Goal: Task Accomplishment & Management: Manage account settings

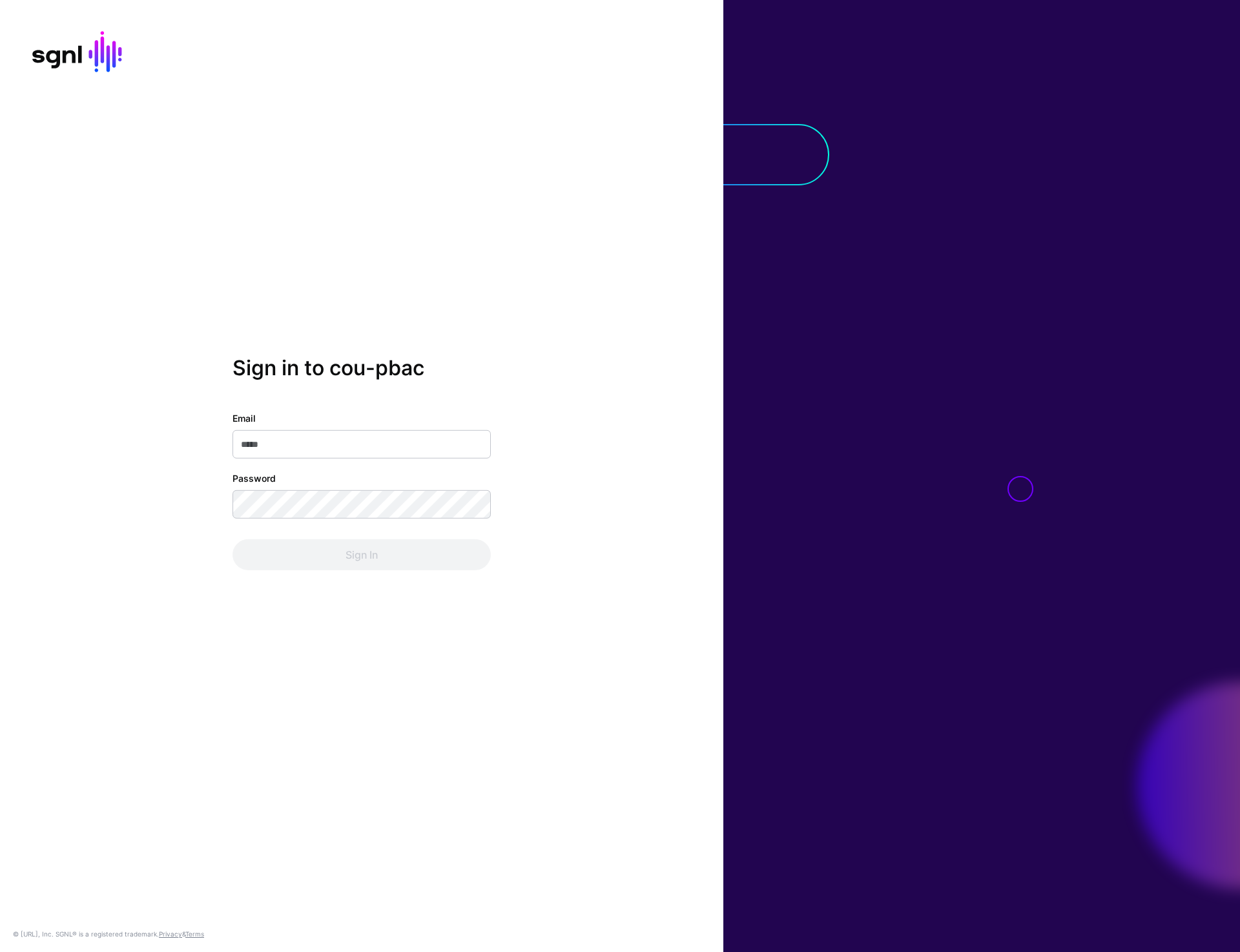
type input "**********"
click at [350, 548] on button "Sign In" at bounding box center [362, 555] width 259 height 31
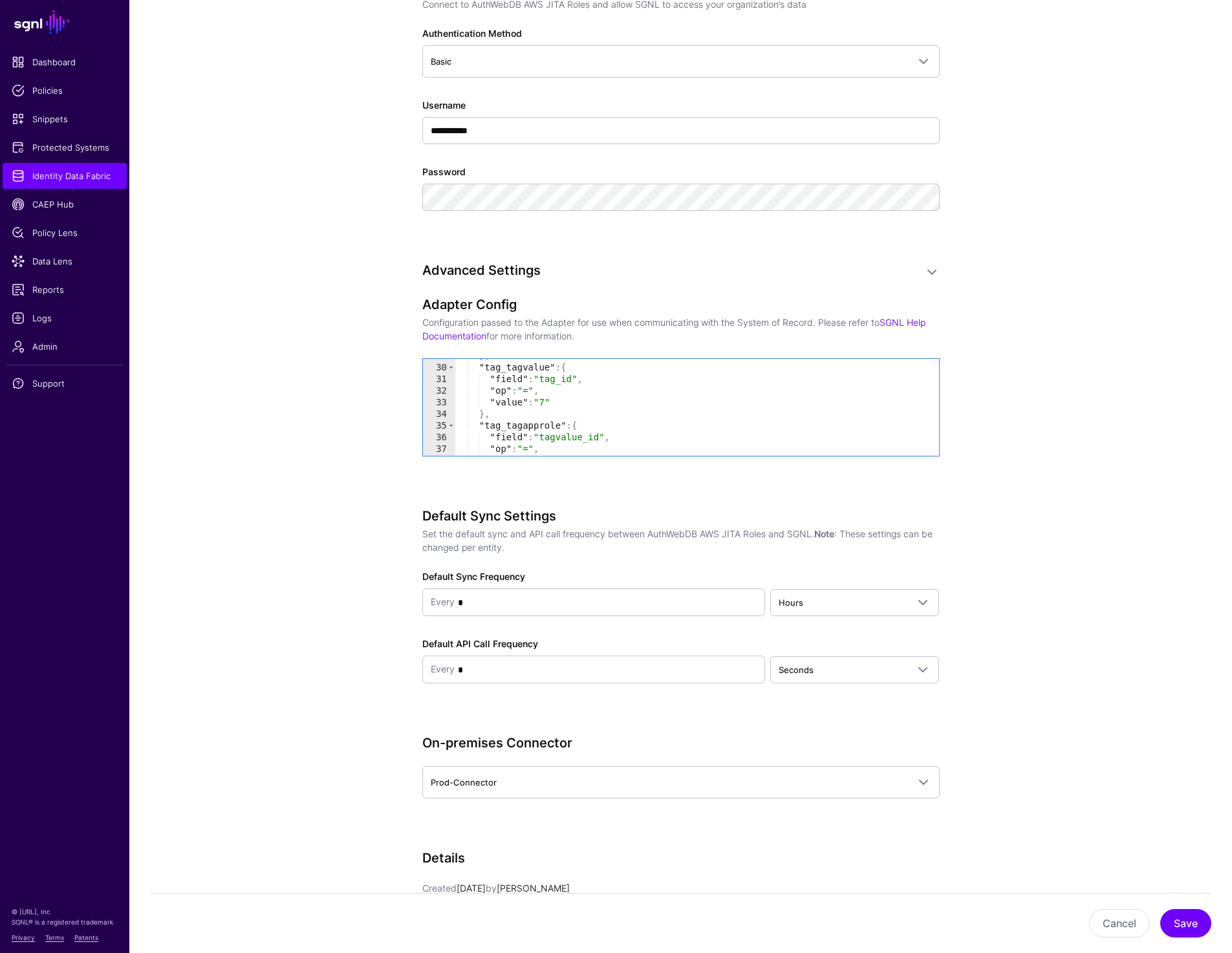
scroll to position [380, 0]
click at [65, 170] on span "Identity Data Fabric" at bounding box center [65, 176] width 106 height 13
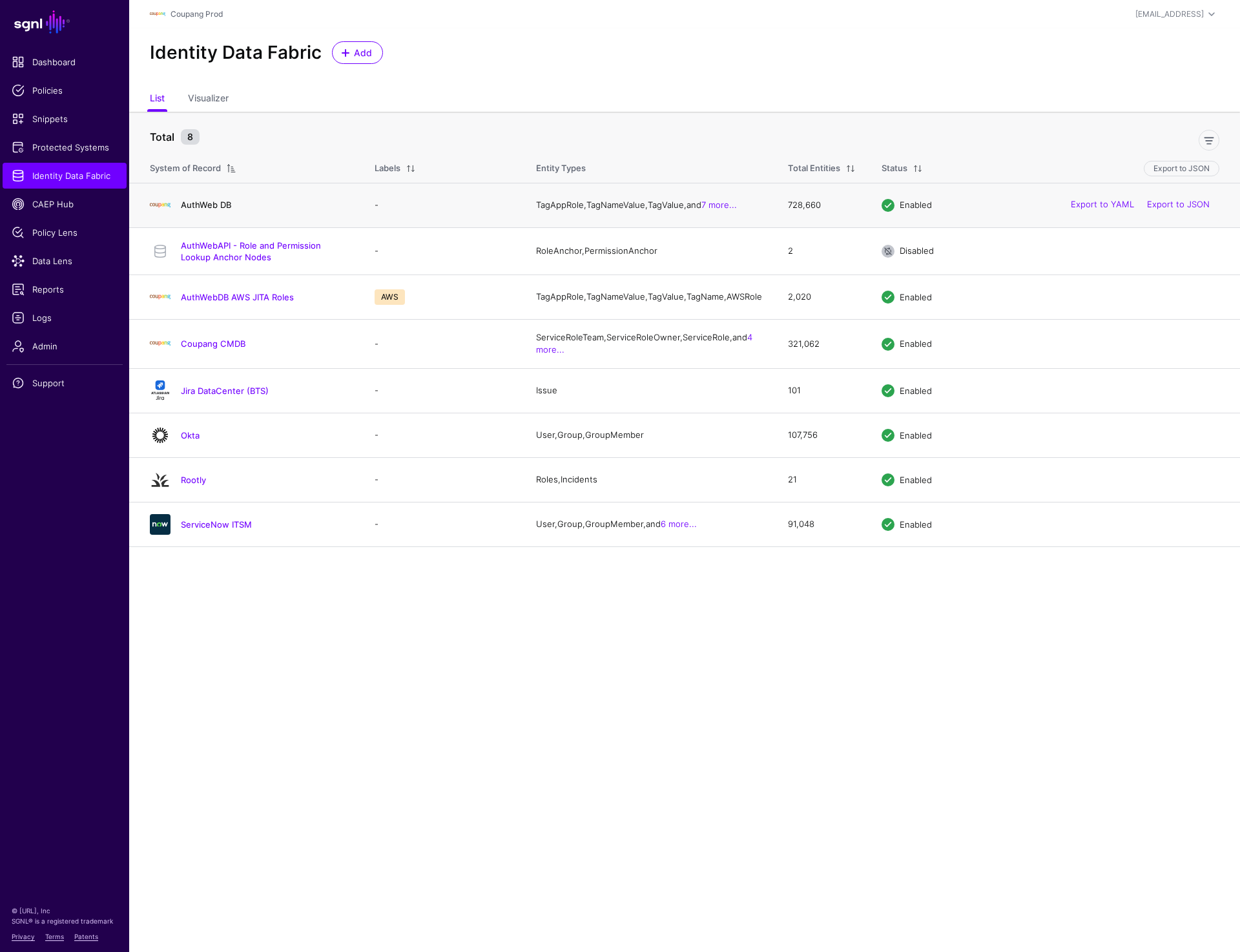
click at [218, 204] on link "AuthWeb DB" at bounding box center [207, 204] width 51 height 10
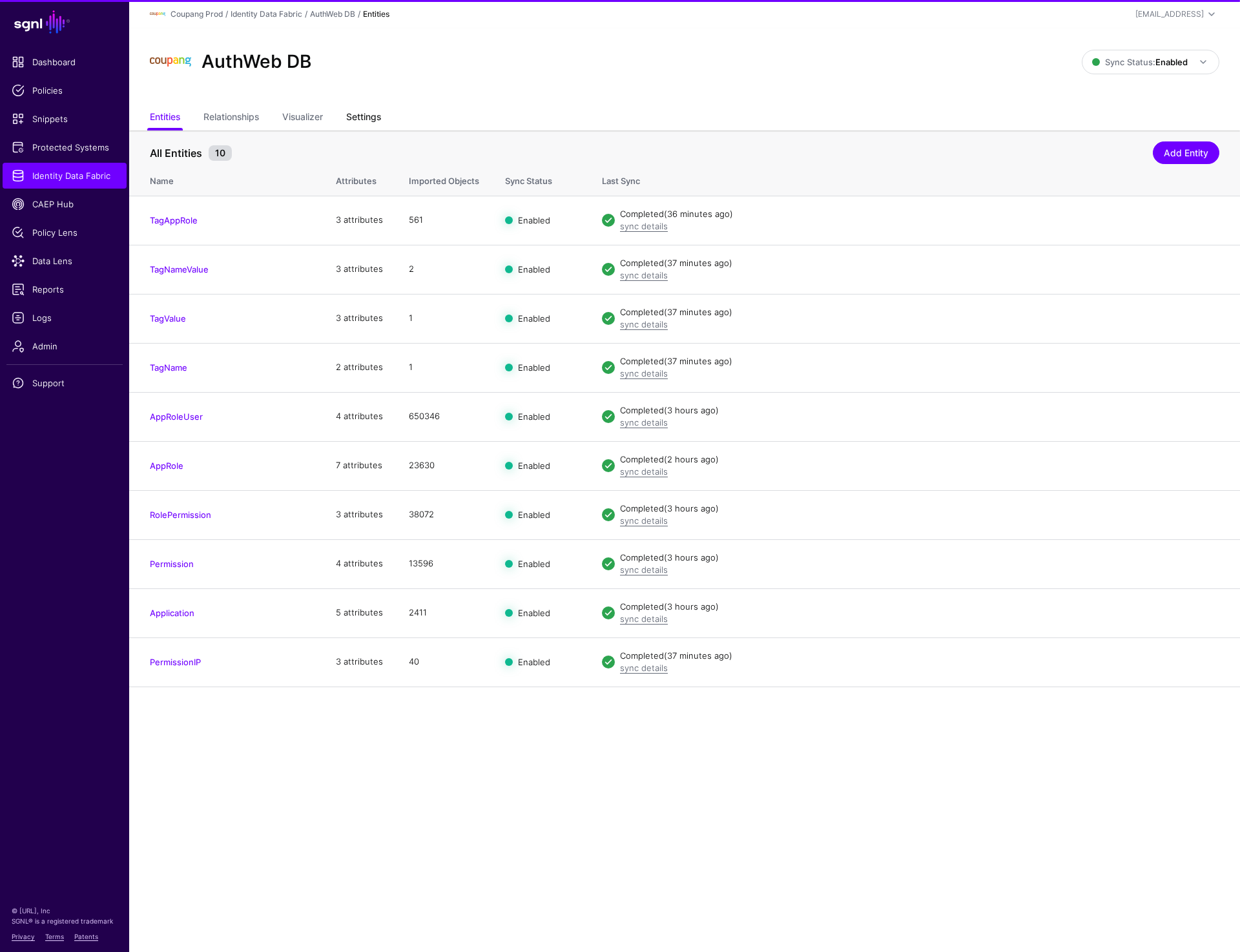
click at [373, 116] on link "Settings" at bounding box center [364, 118] width 35 height 25
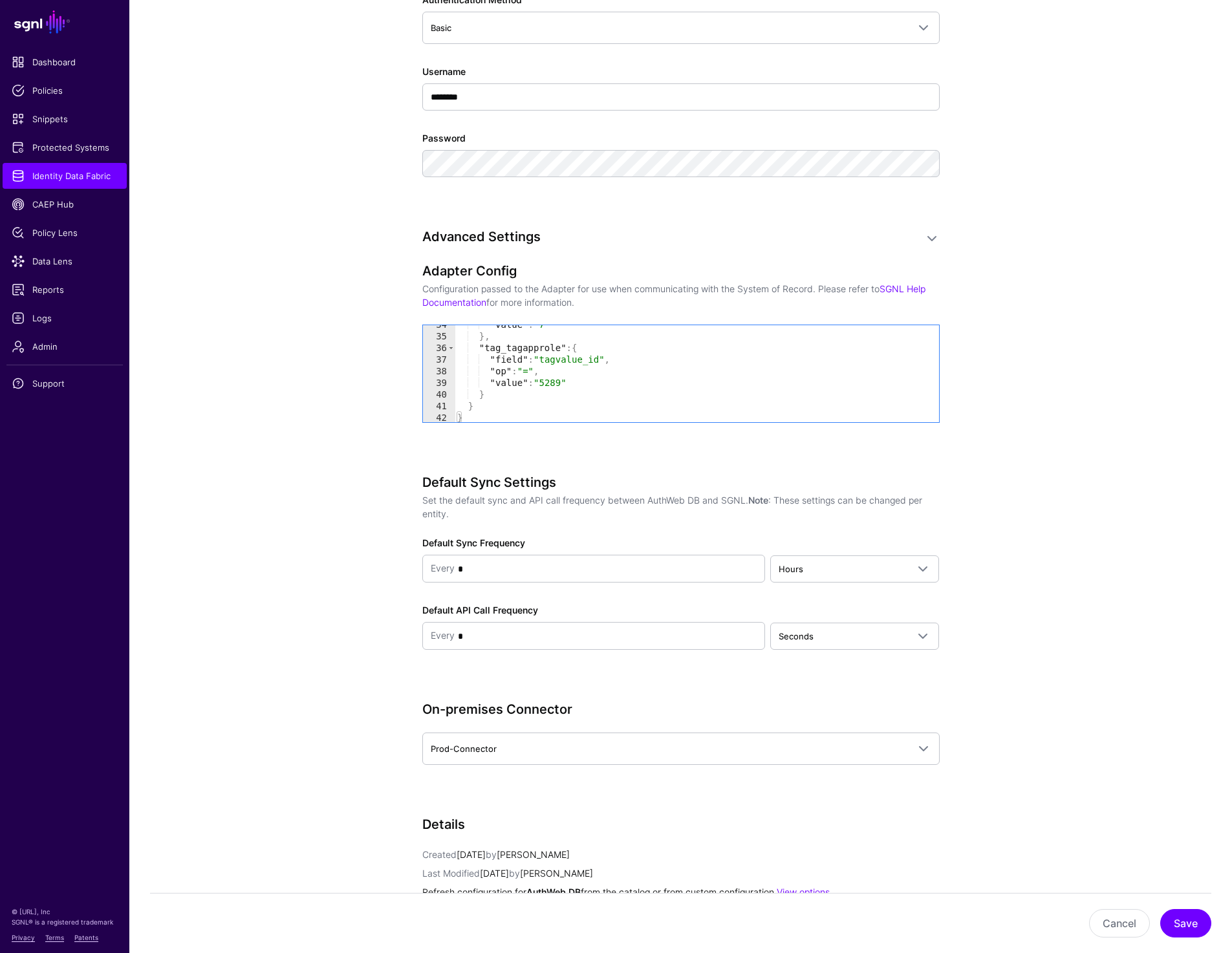
scroll to position [392, 0]
click at [38, 149] on span "Protected Systems" at bounding box center [65, 147] width 106 height 13
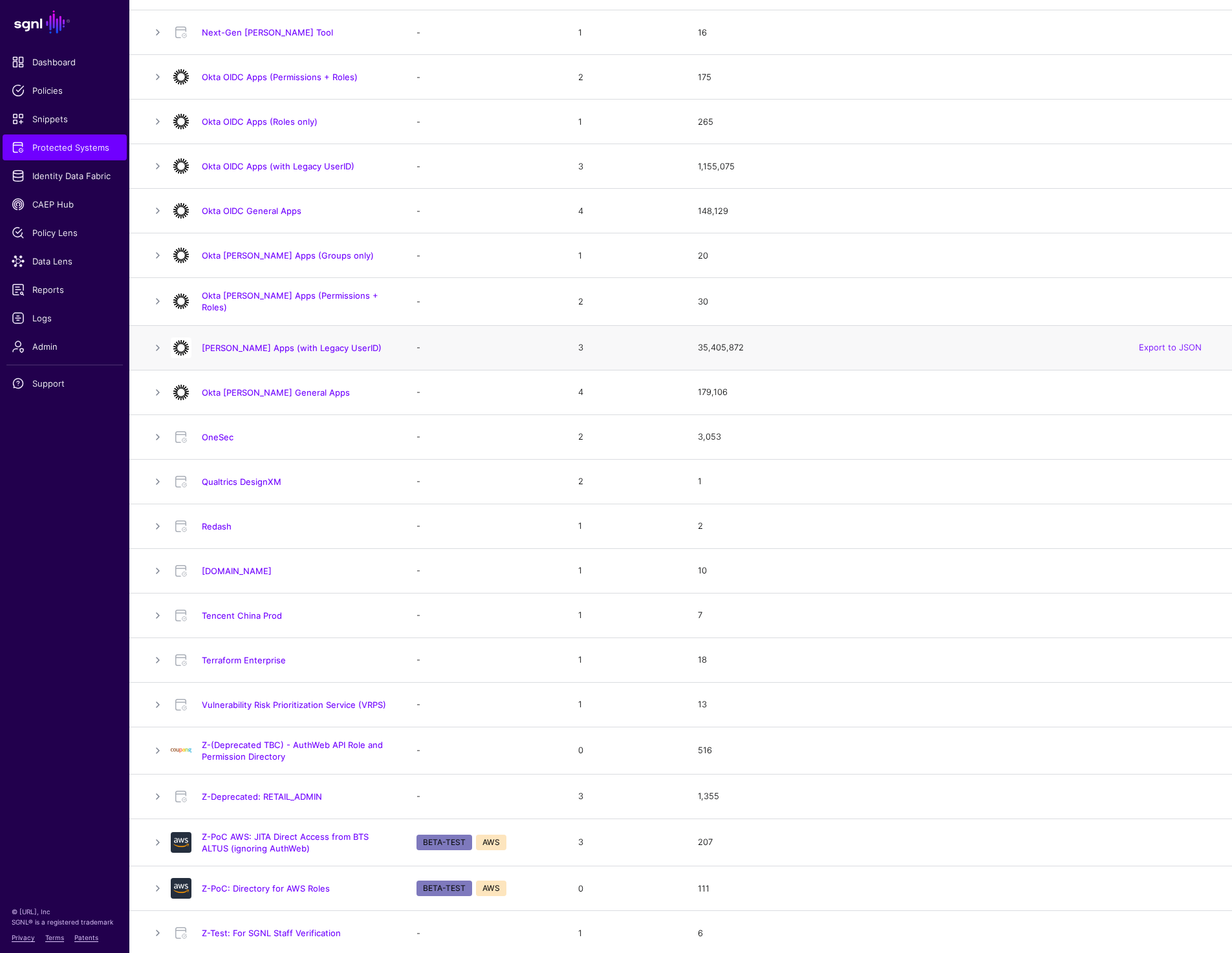
scroll to position [334, 0]
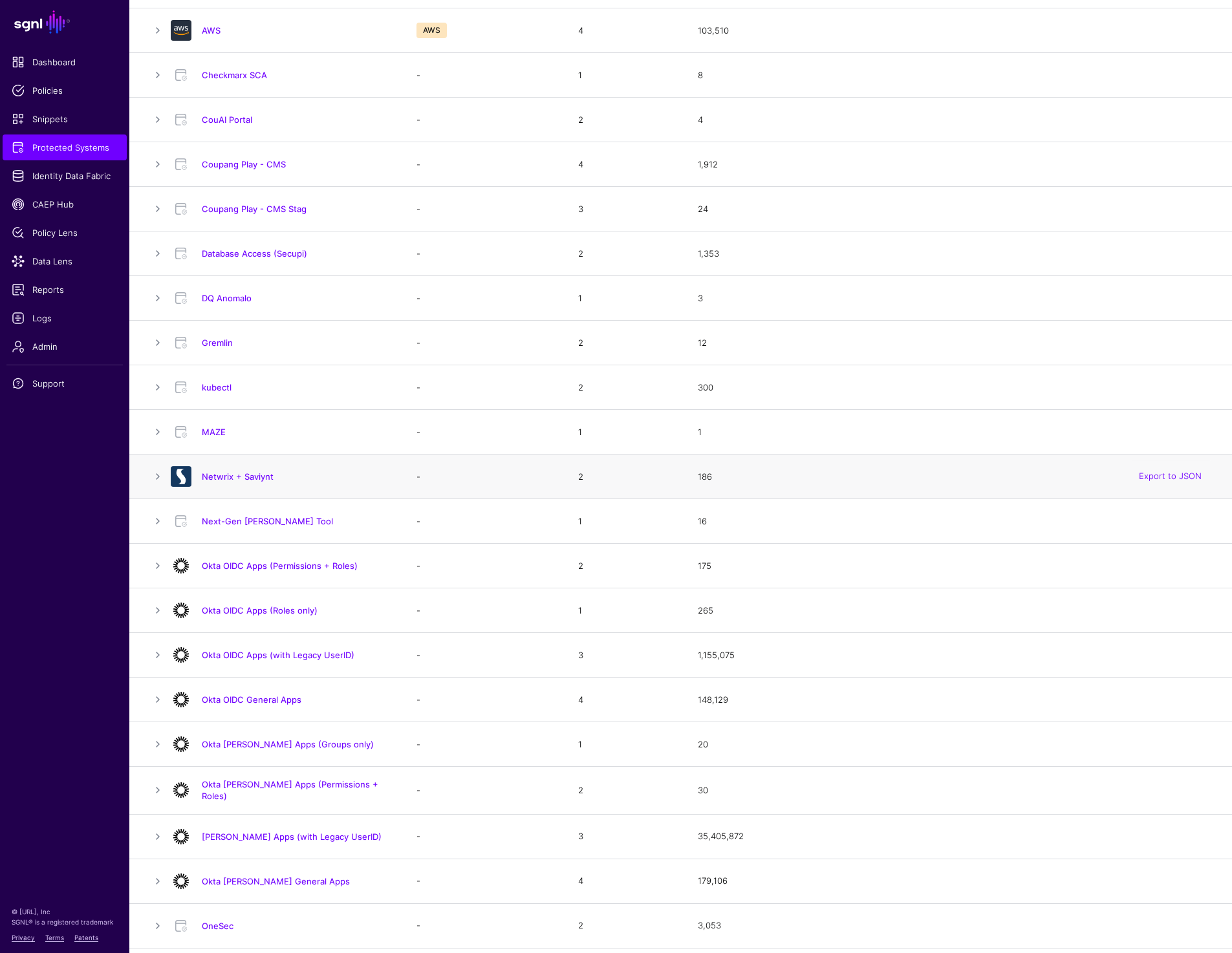
drag, startPoint x: 294, startPoint y: 474, endPoint x: 200, endPoint y: 471, distance: 94.0
click at [200, 471] on div "Netwrix + Saviynt" at bounding box center [296, 476] width 199 height 12
copy link "Netwrix + Saviynt"
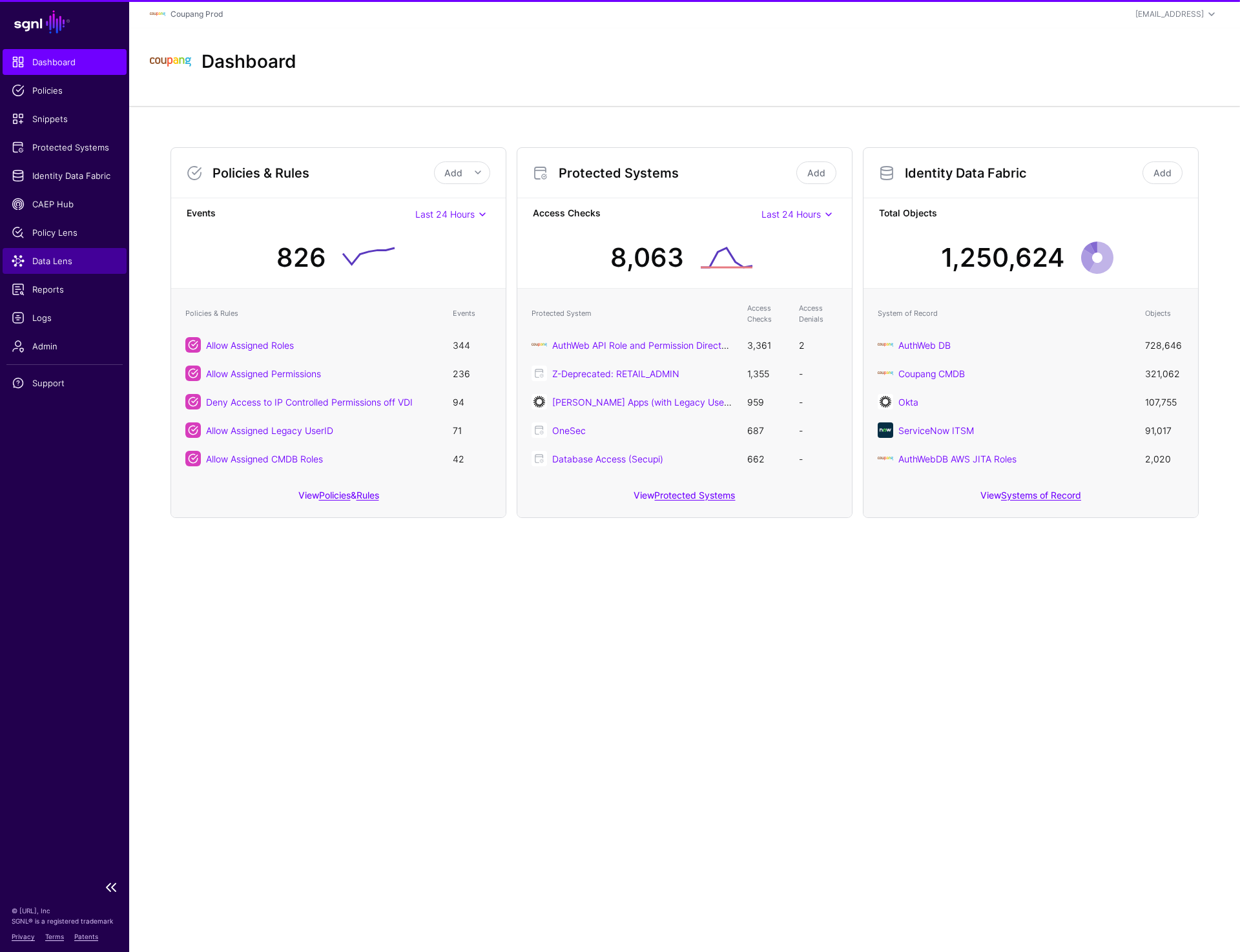
click at [35, 264] on span "Data Lens" at bounding box center [65, 261] width 106 height 13
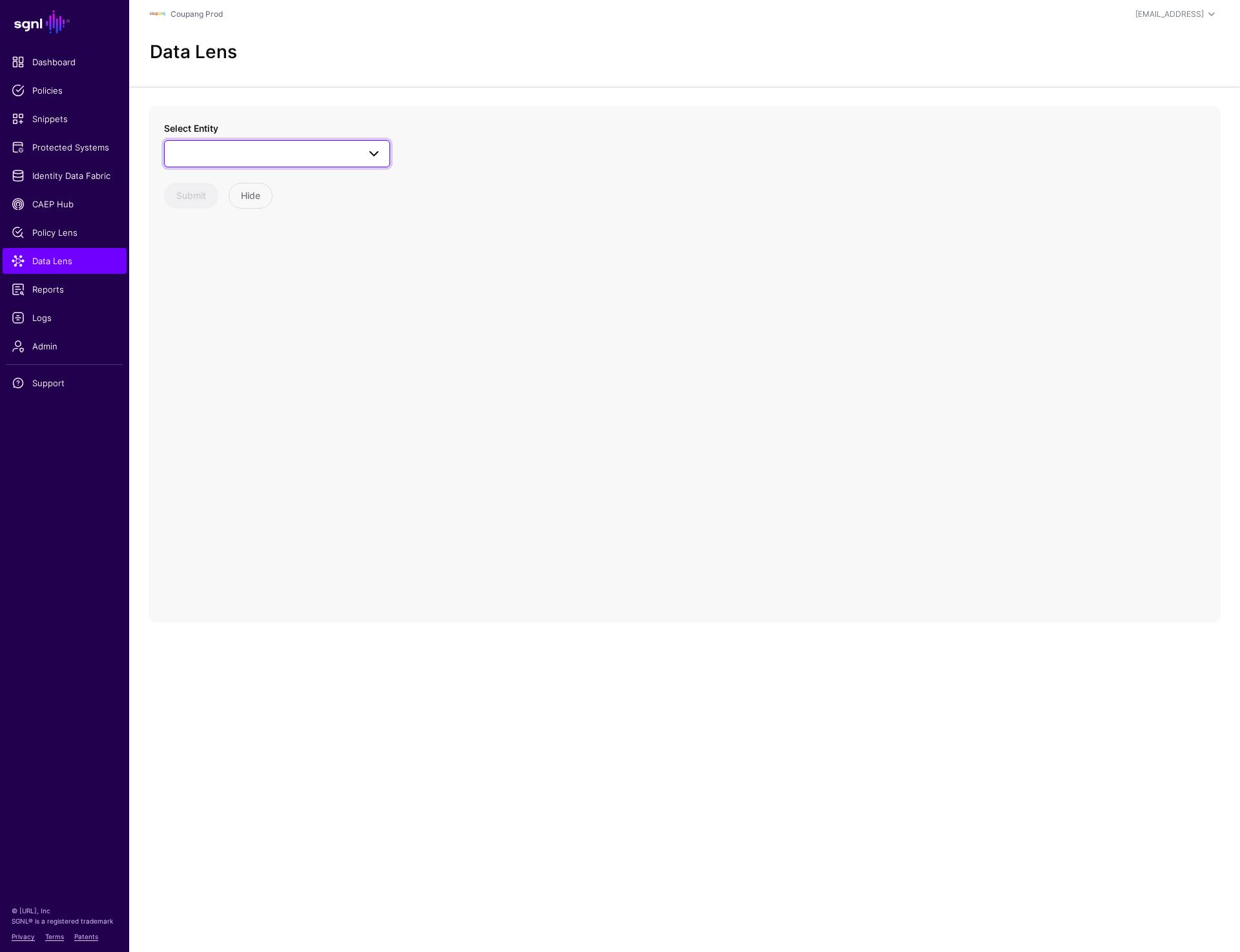
click at [308, 150] on span at bounding box center [277, 154] width 209 height 16
type input "*"
type input "***"
click at [206, 298] on span "User" at bounding box center [197, 294] width 19 height 10
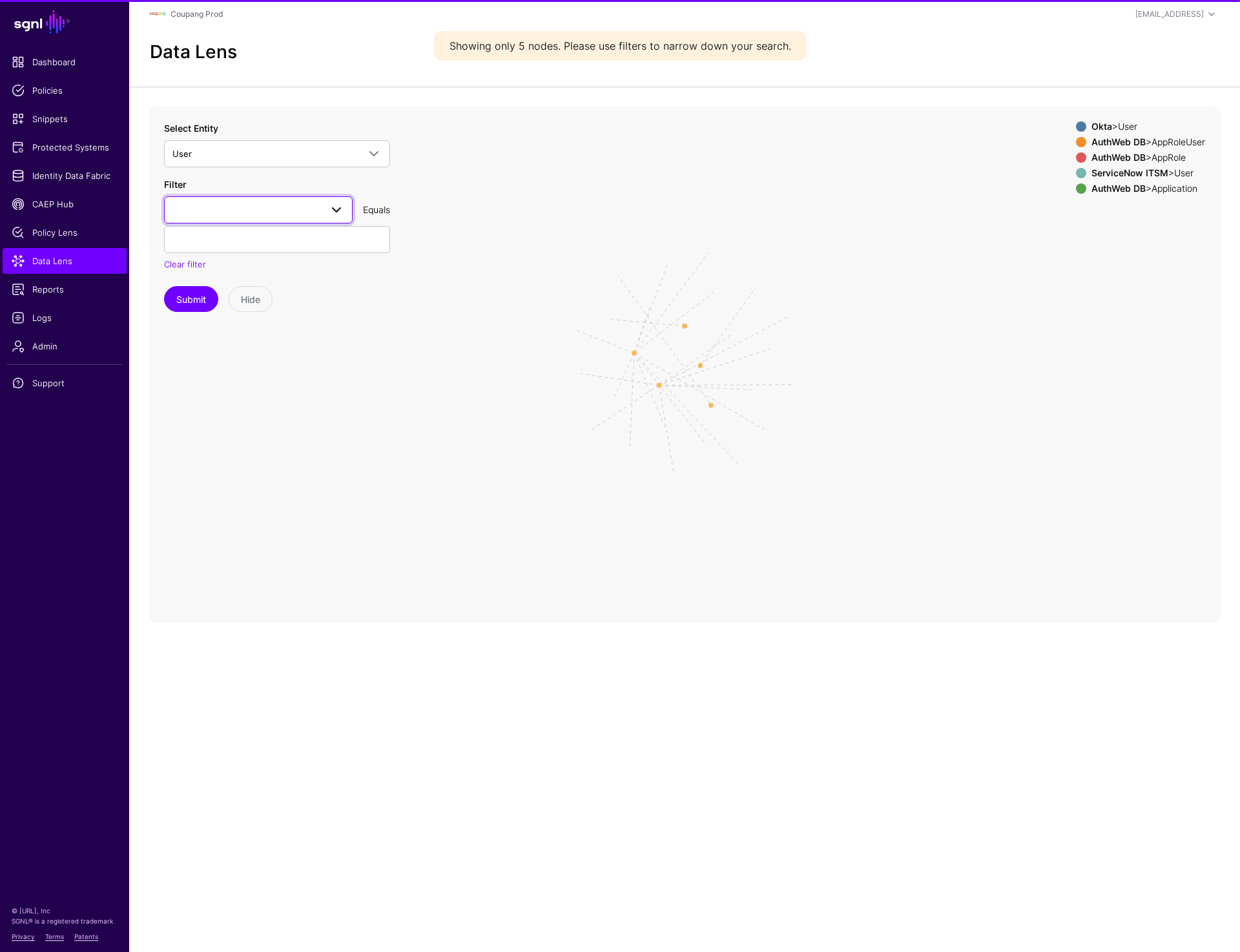
click at [237, 209] on span at bounding box center [258, 211] width 172 height 16
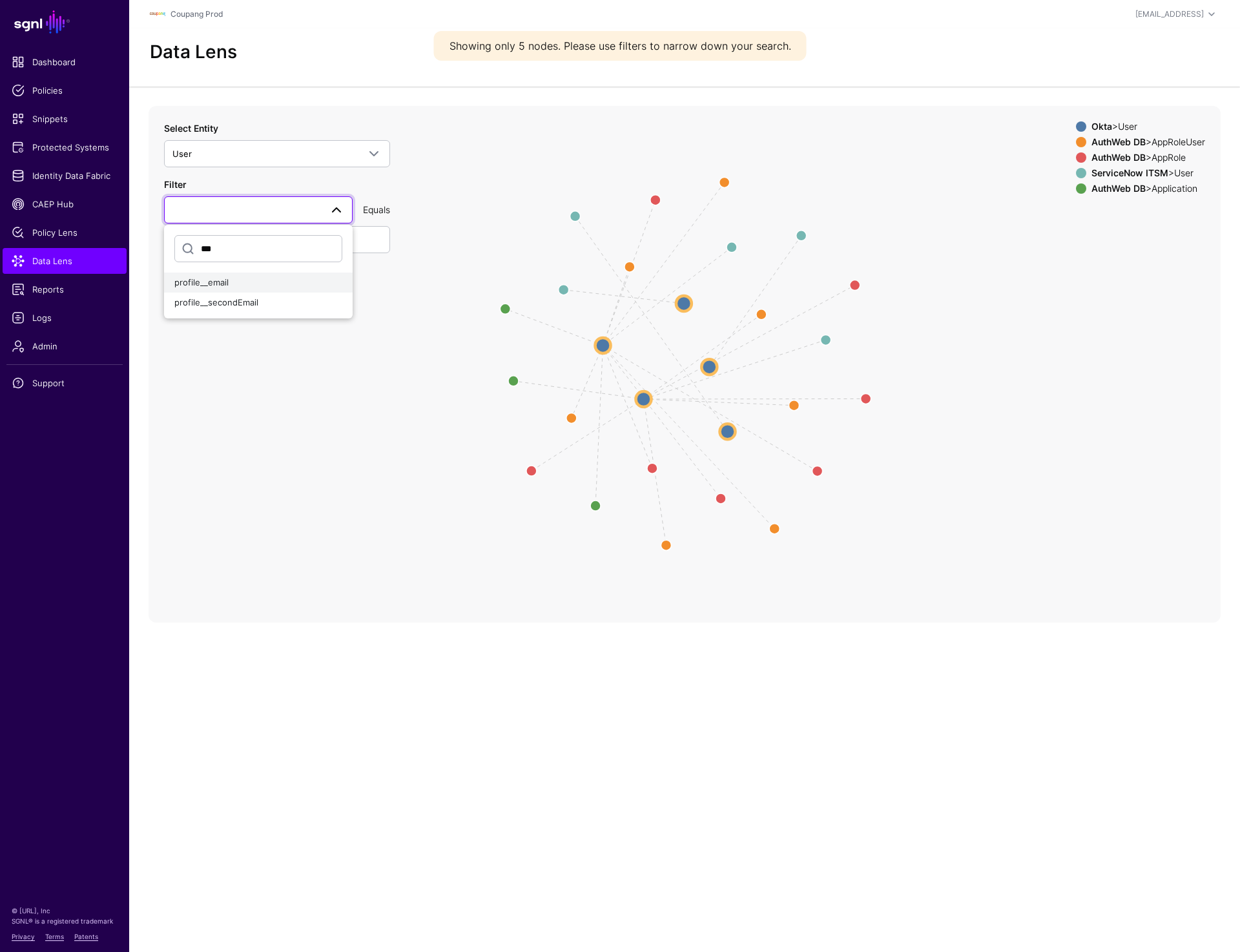
type input "***"
click at [221, 272] on button "profile__email" at bounding box center [258, 283] width 188 height 21
click at [229, 238] on input "text" at bounding box center [277, 240] width 226 height 27
paste input "**********"
type input "**********"
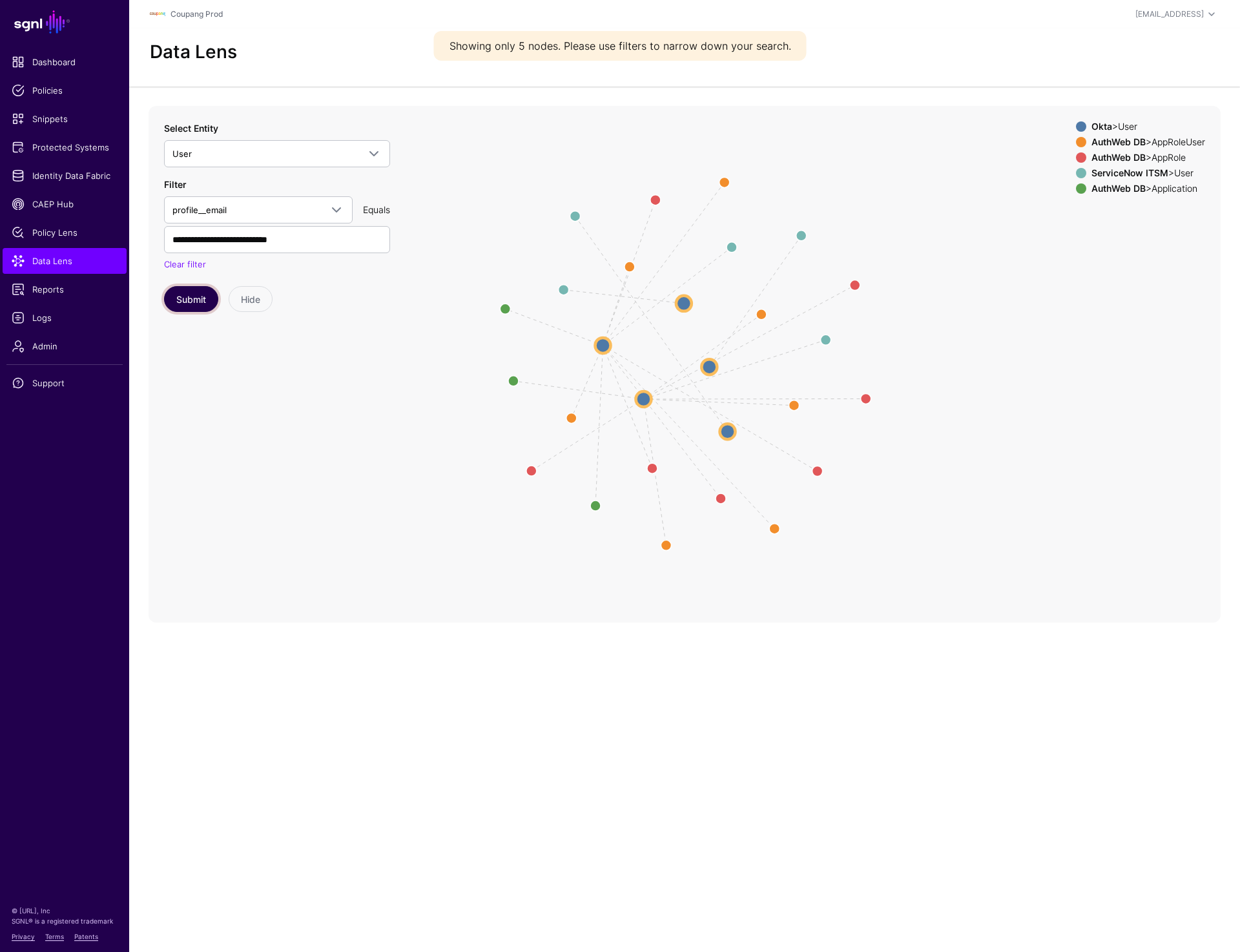
click at [197, 294] on button "Submit" at bounding box center [191, 299] width 55 height 26
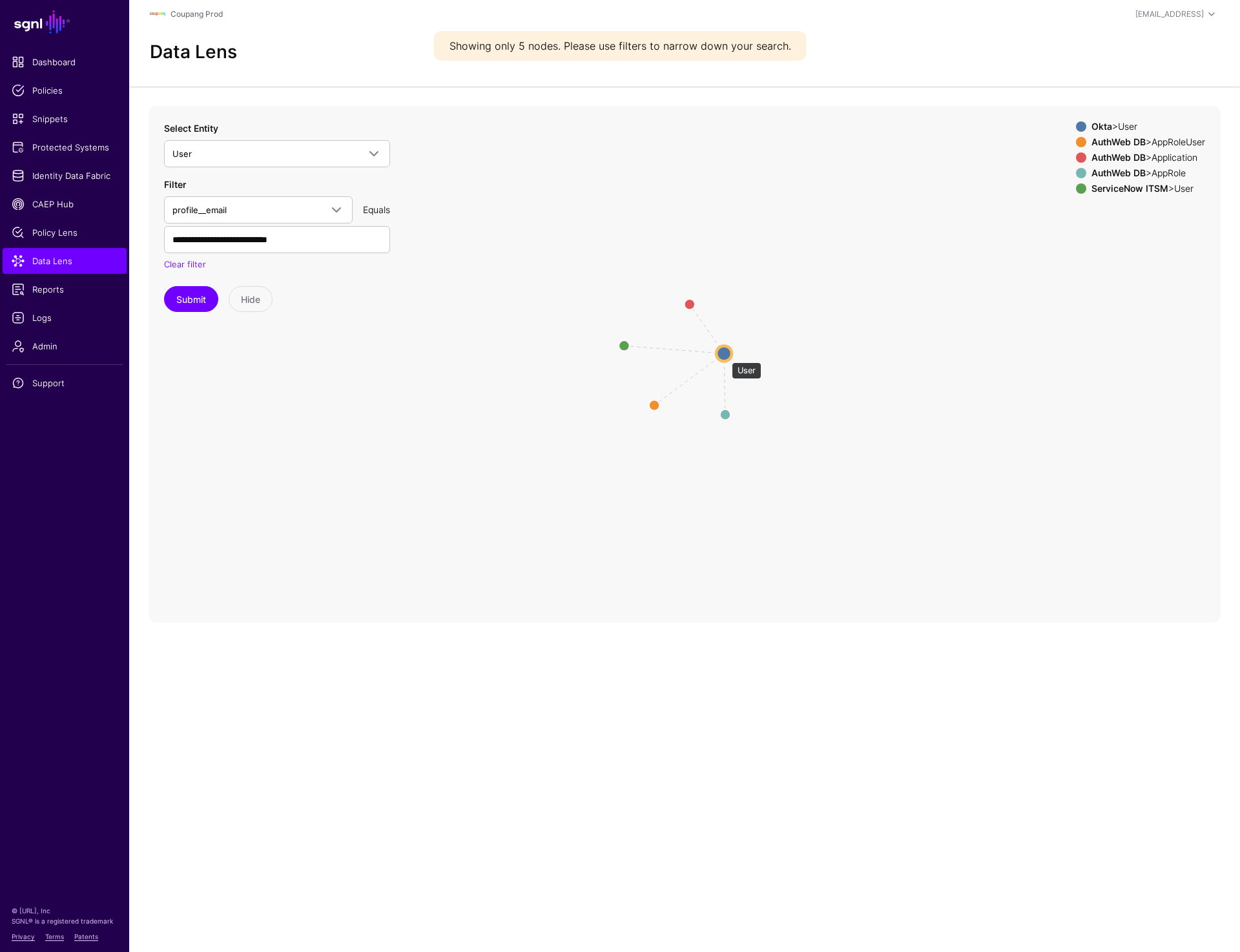
click at [726, 356] on circle at bounding box center [724, 354] width 16 height 16
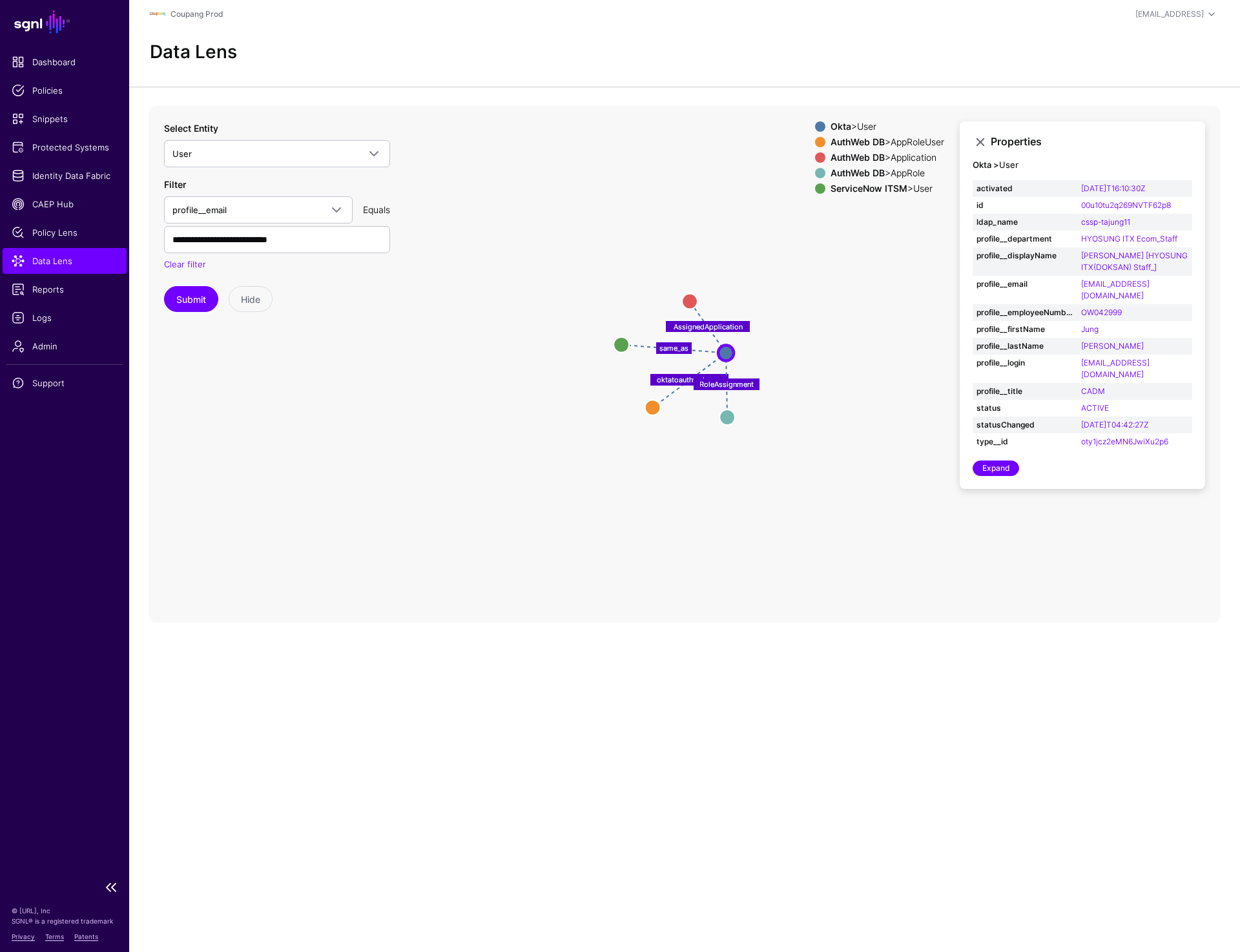
click at [85, 259] on span "Data Lens" at bounding box center [65, 261] width 106 height 13
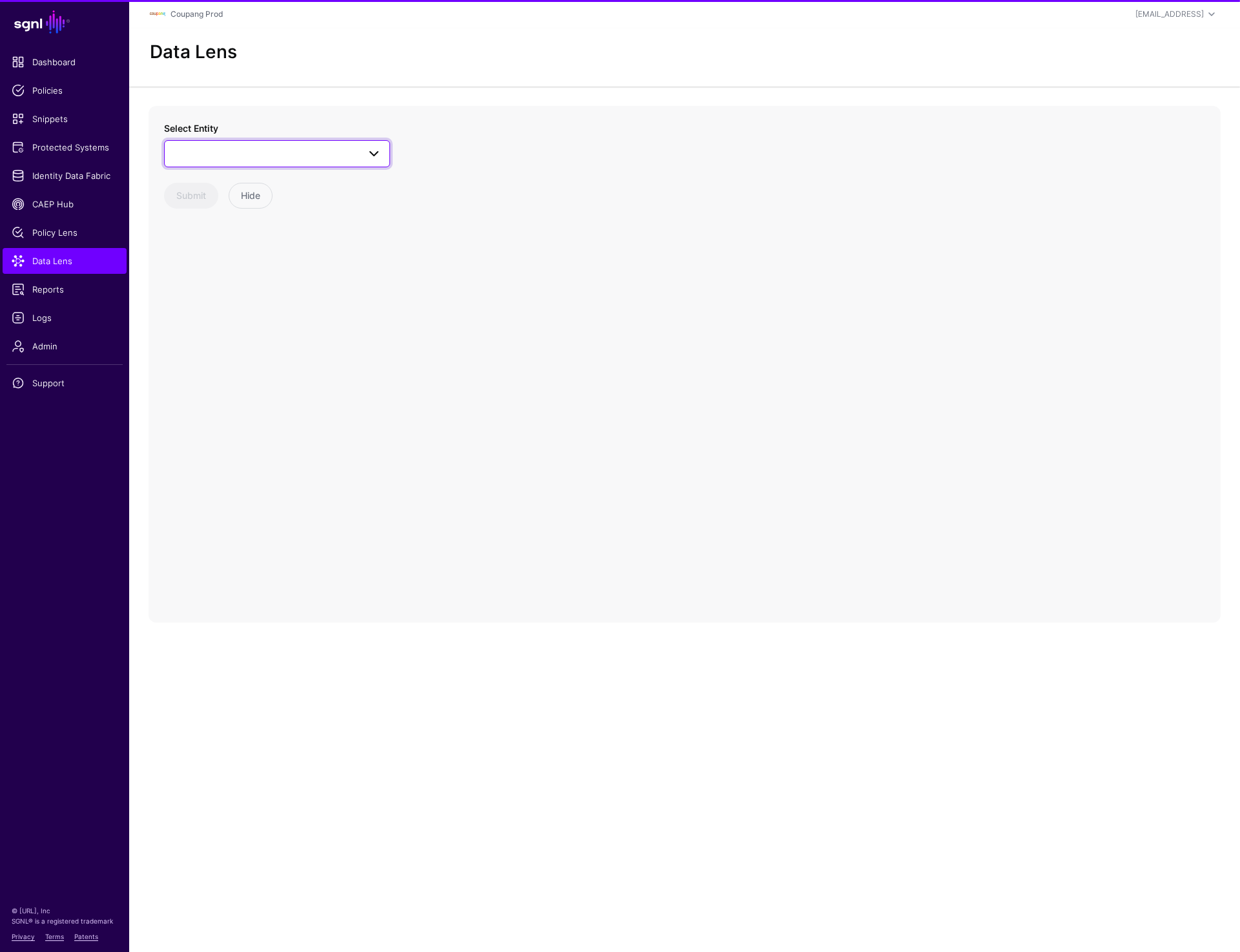
click at [279, 148] on span at bounding box center [277, 154] width 209 height 16
type input "***"
click at [279, 148] on span at bounding box center [277, 154] width 209 height 16
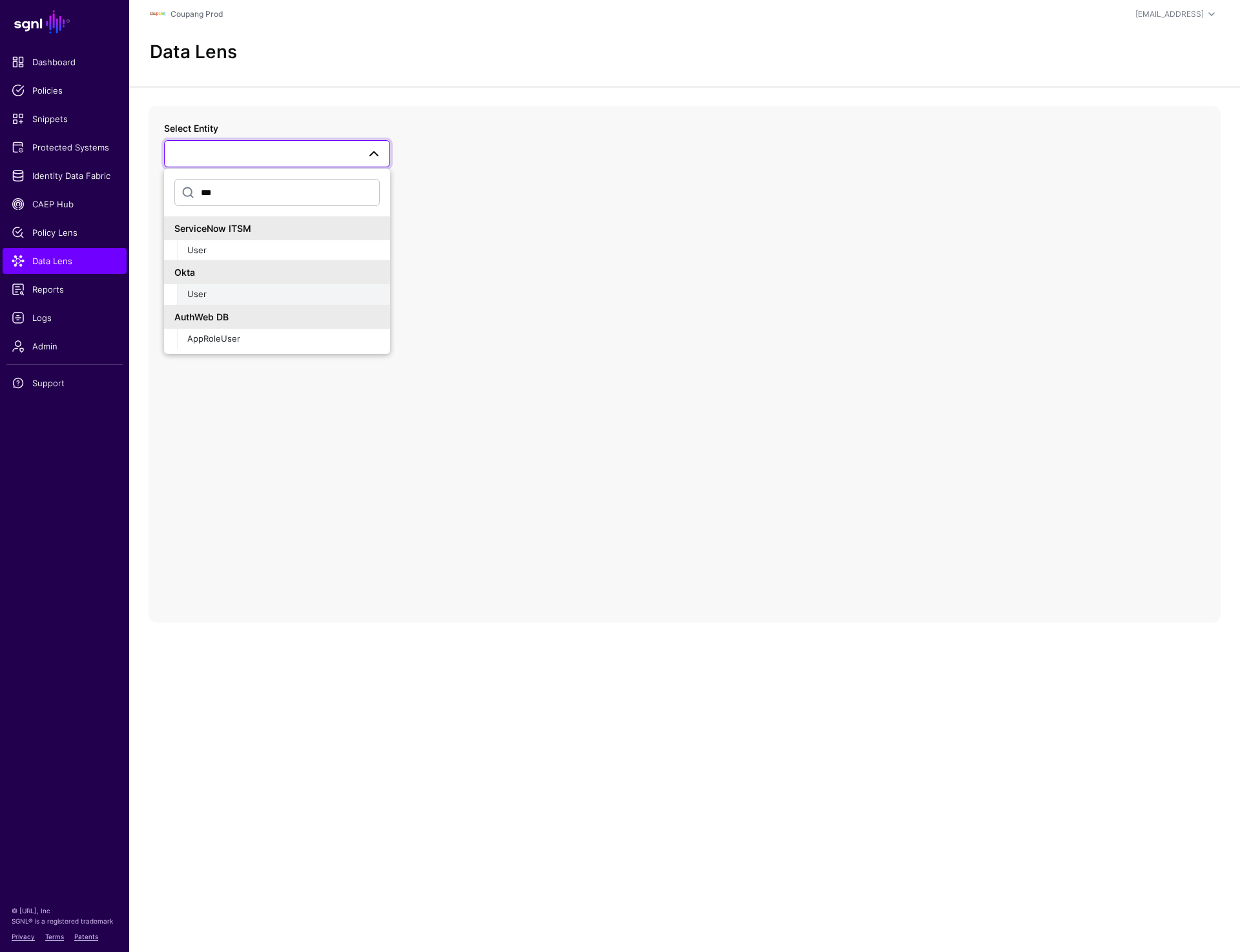
type input "***"
click at [213, 290] on div "User" at bounding box center [283, 294] width 192 height 13
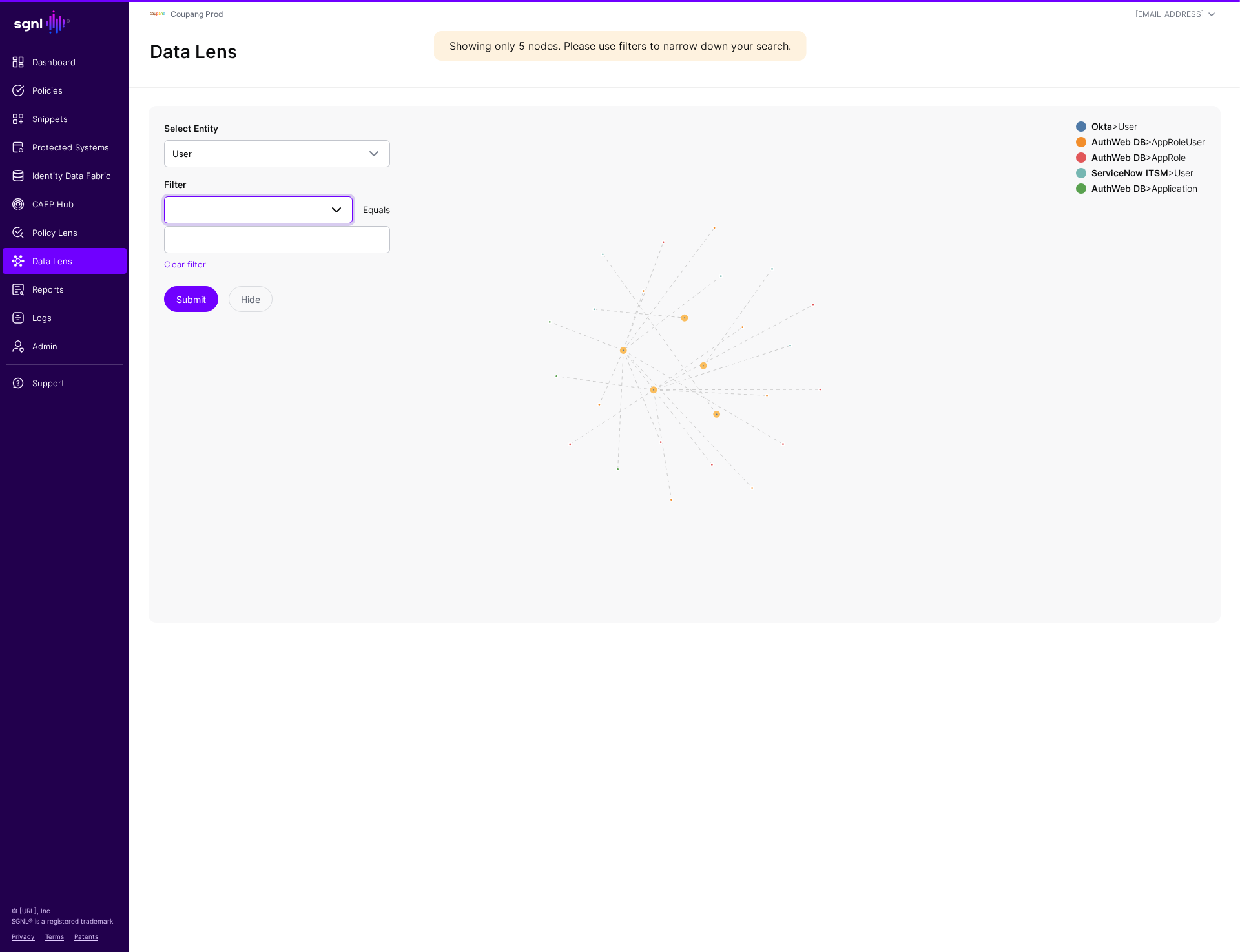
click at [262, 201] on link at bounding box center [258, 210] width 188 height 27
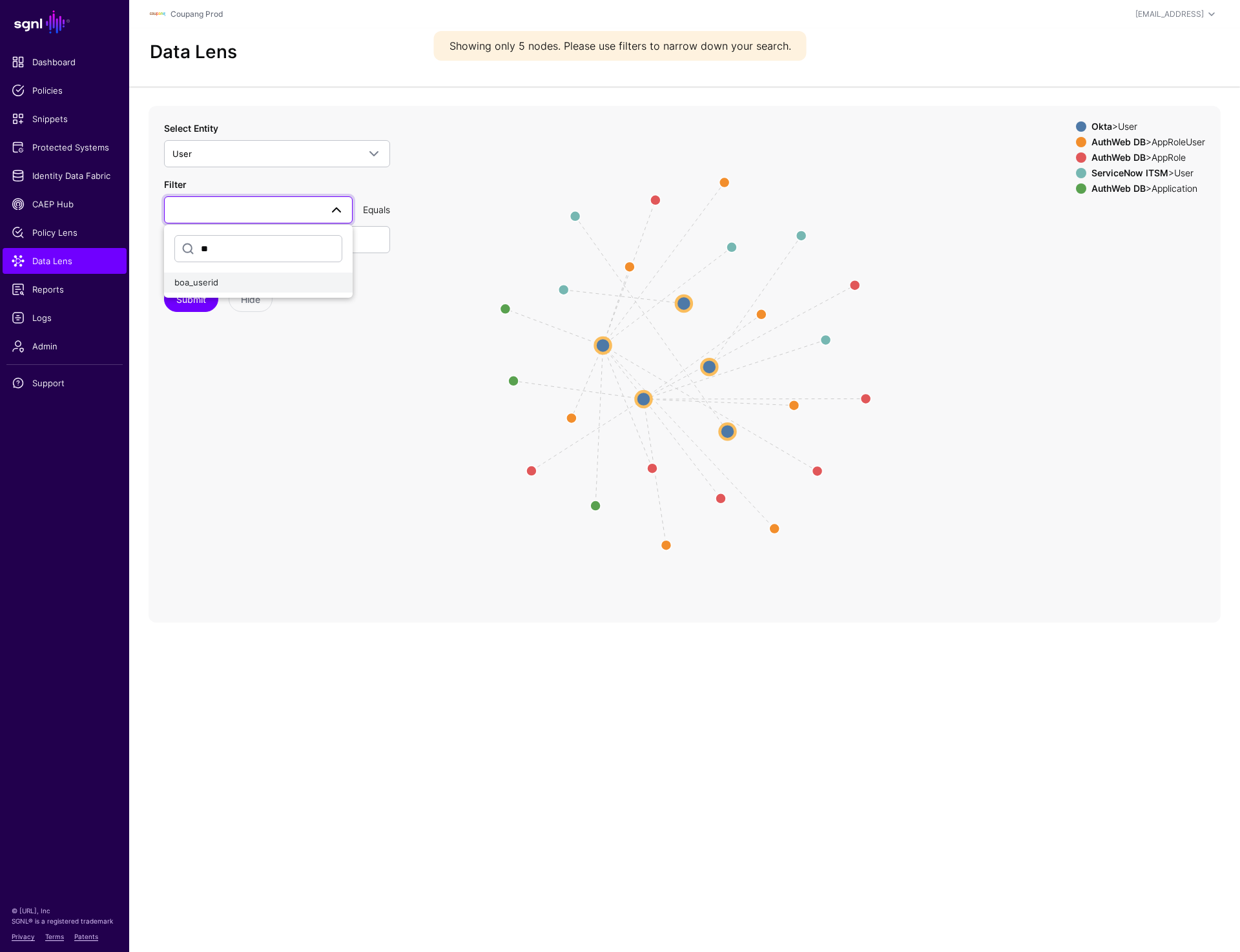
type input "**"
click at [224, 275] on button "boa_userid" at bounding box center [258, 283] width 188 height 21
click at [211, 241] on input "text" at bounding box center [277, 240] width 226 height 27
paste input "*******"
type input "*******"
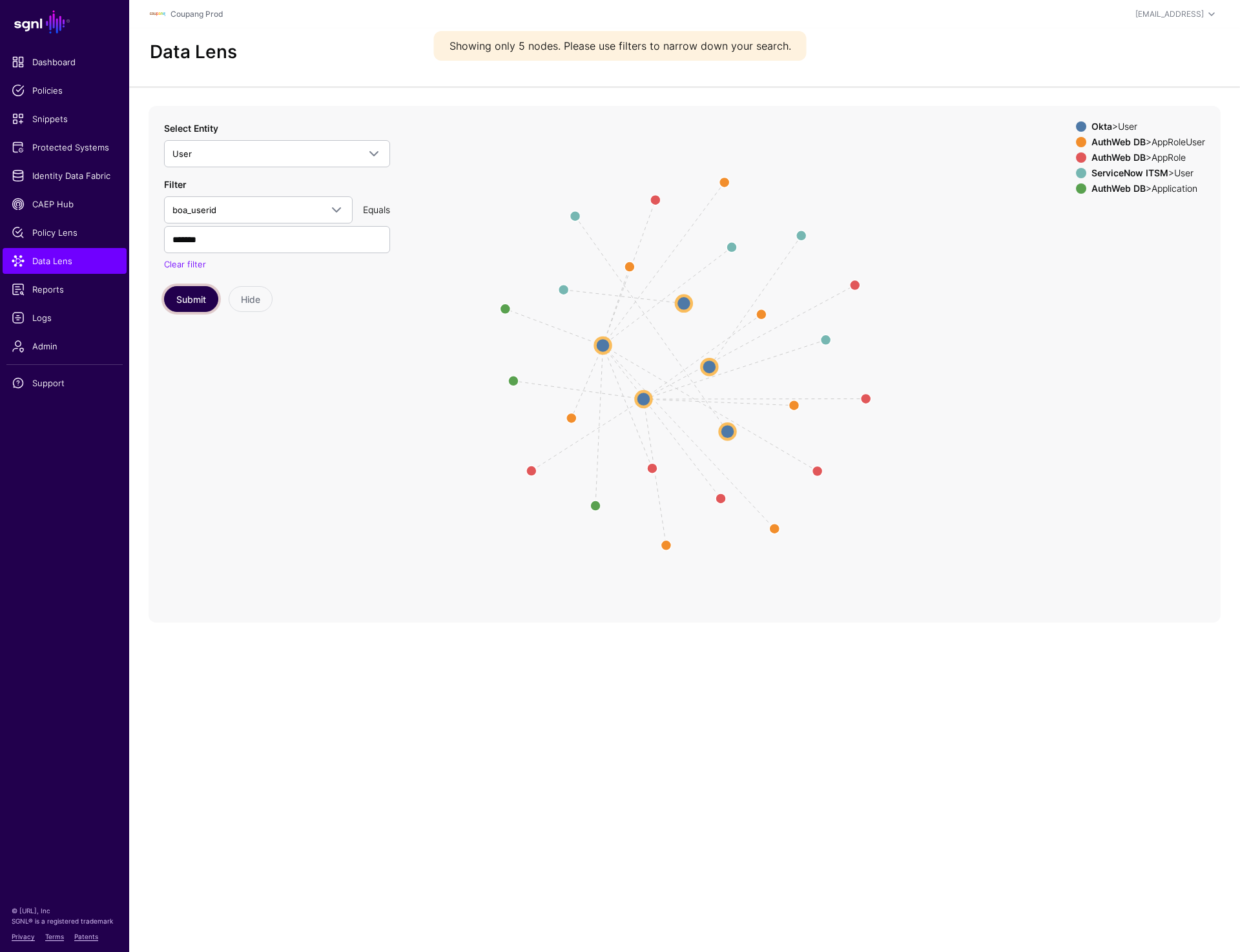
click at [180, 308] on button "Submit" at bounding box center [191, 299] width 55 height 26
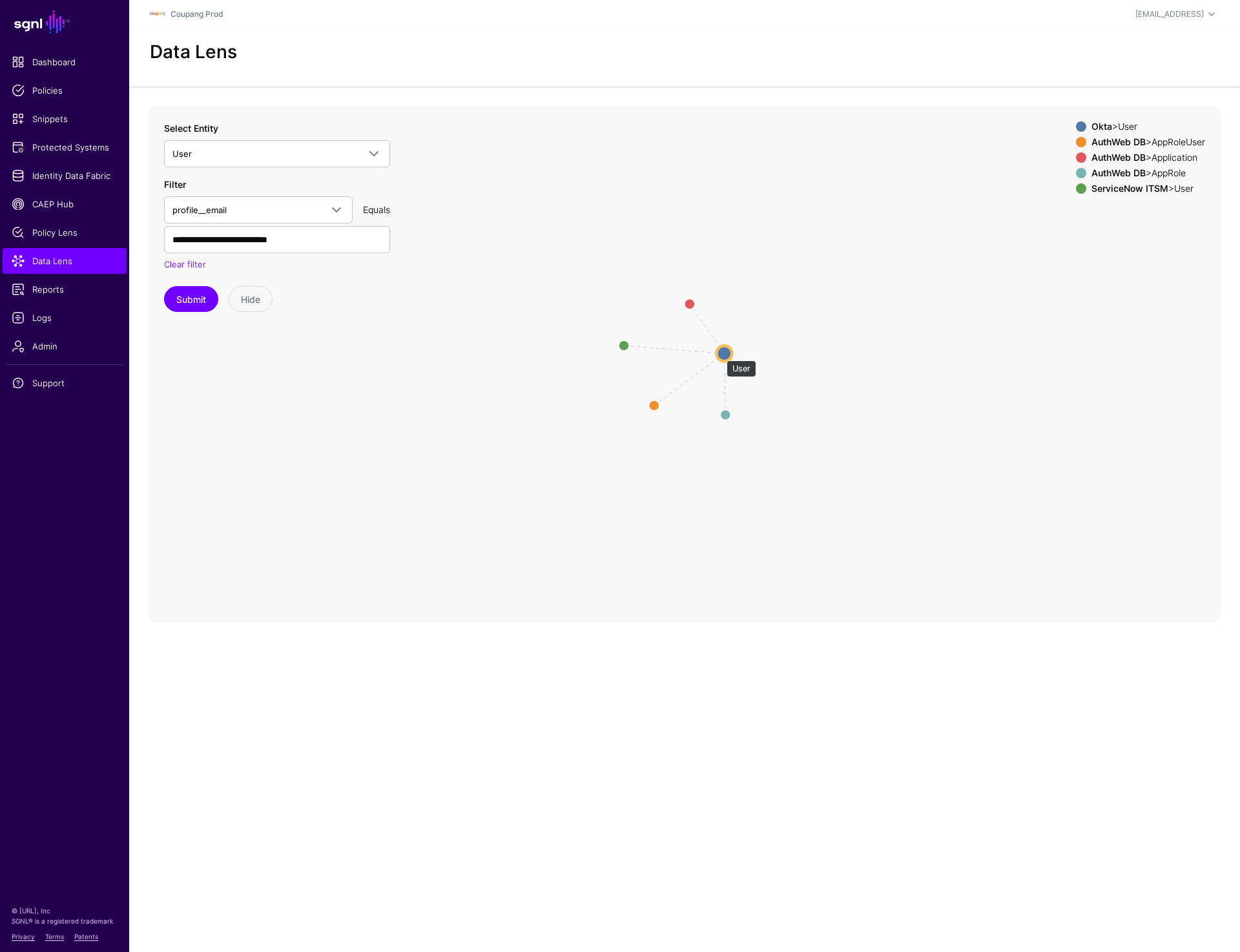
click at [720, 354] on circle at bounding box center [724, 354] width 16 height 16
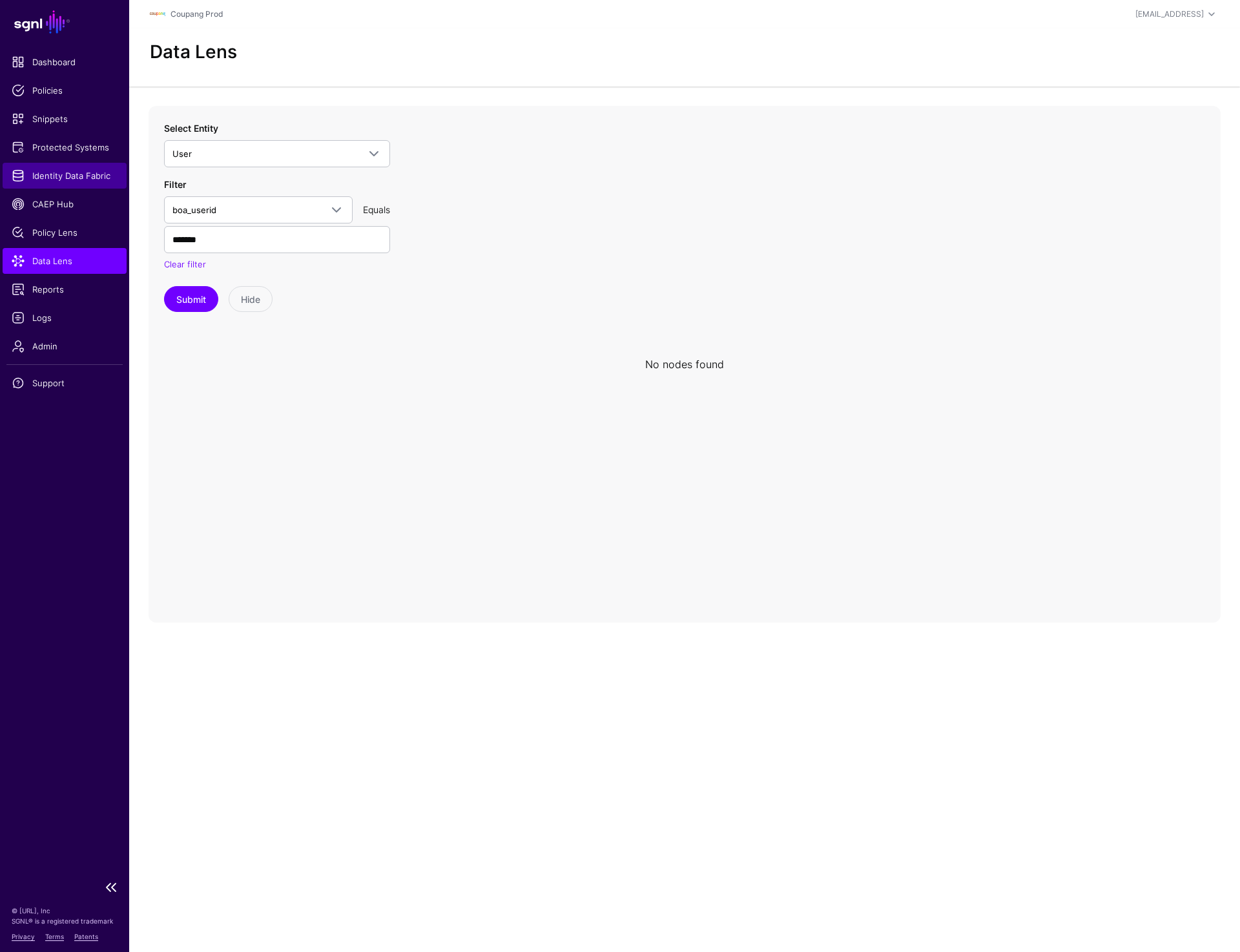
click at [54, 177] on span "Identity Data Fabric" at bounding box center [65, 176] width 106 height 13
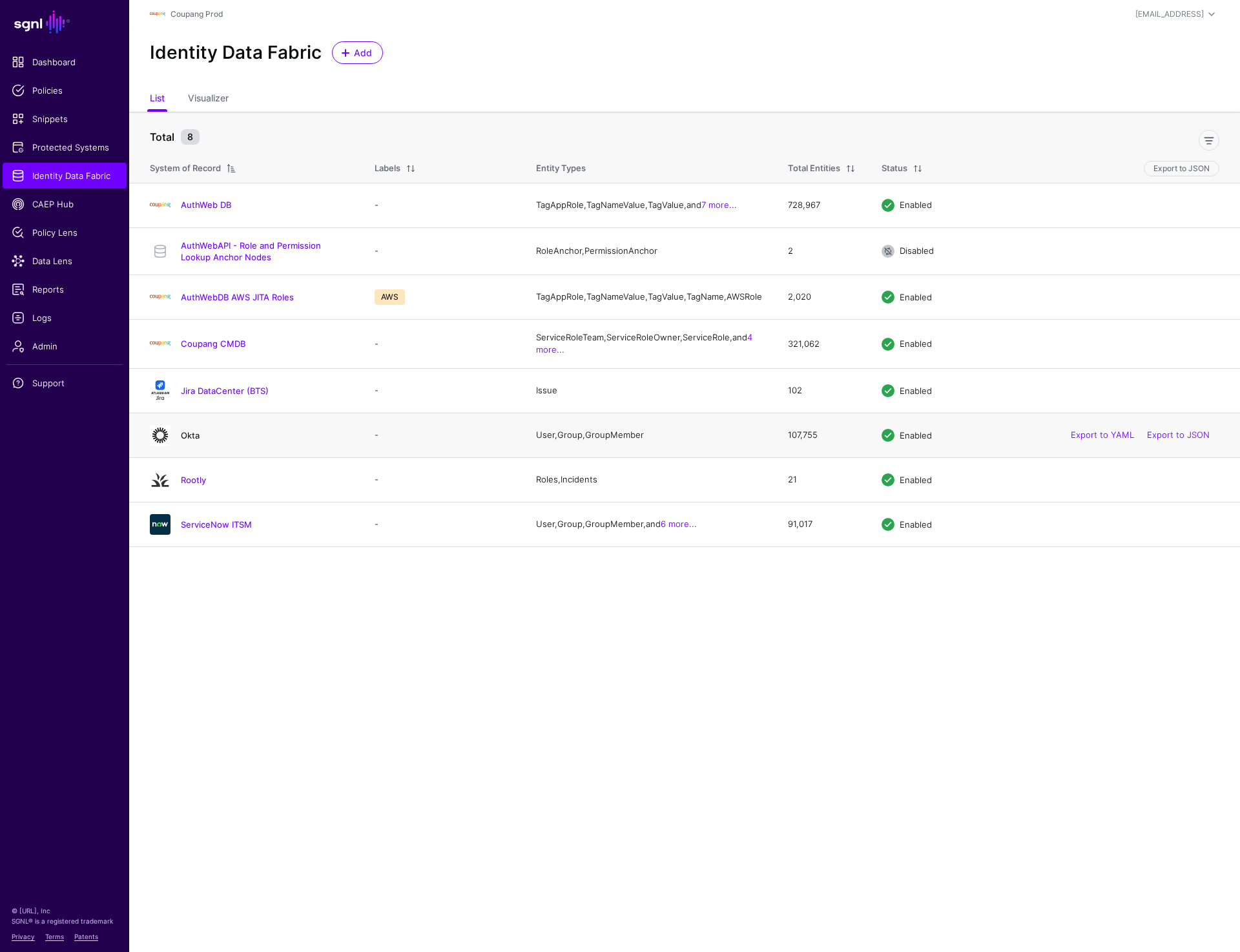
click at [186, 441] on link "Okta" at bounding box center [191, 435] width 19 height 10
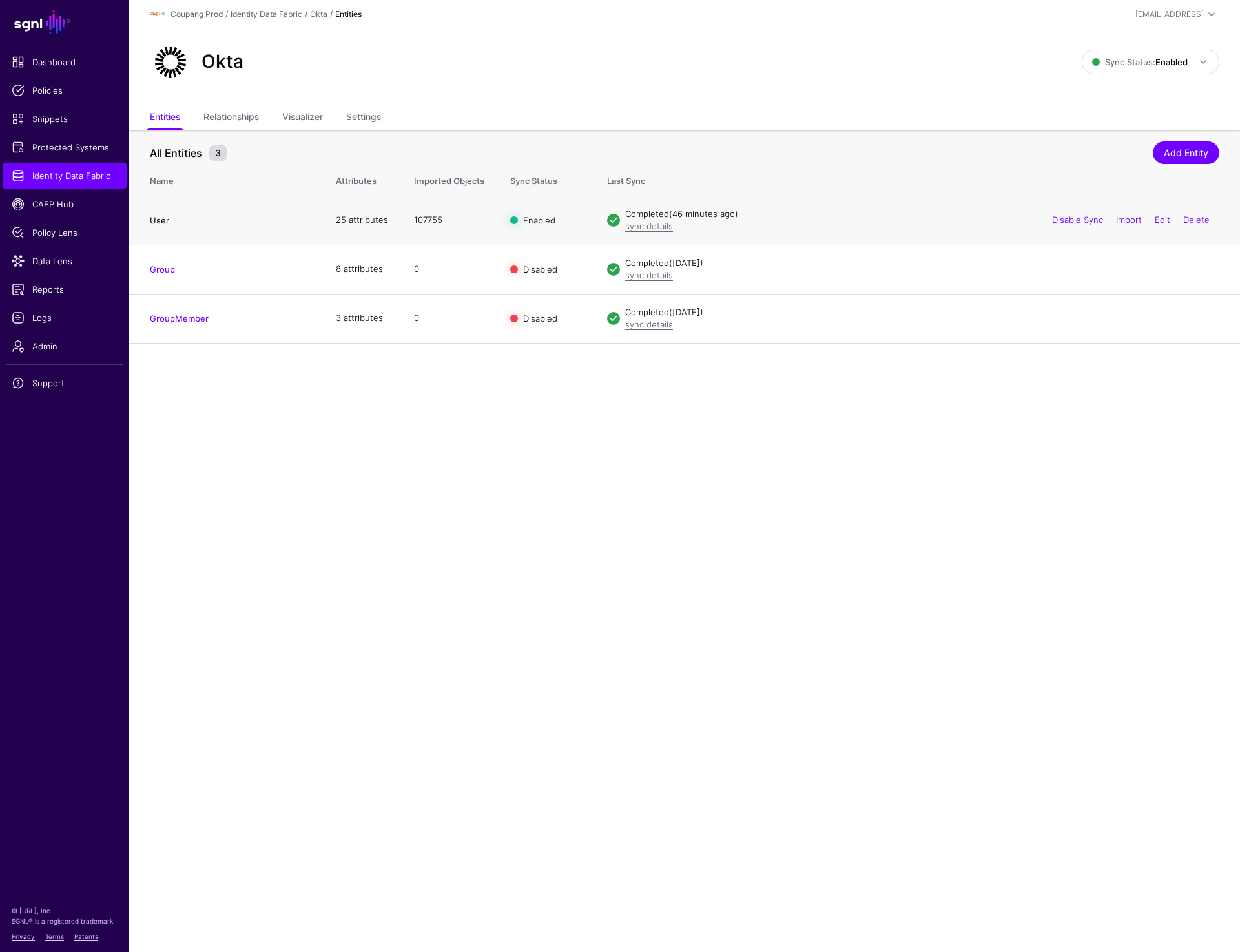
click at [165, 222] on link "User" at bounding box center [159, 220] width 19 height 10
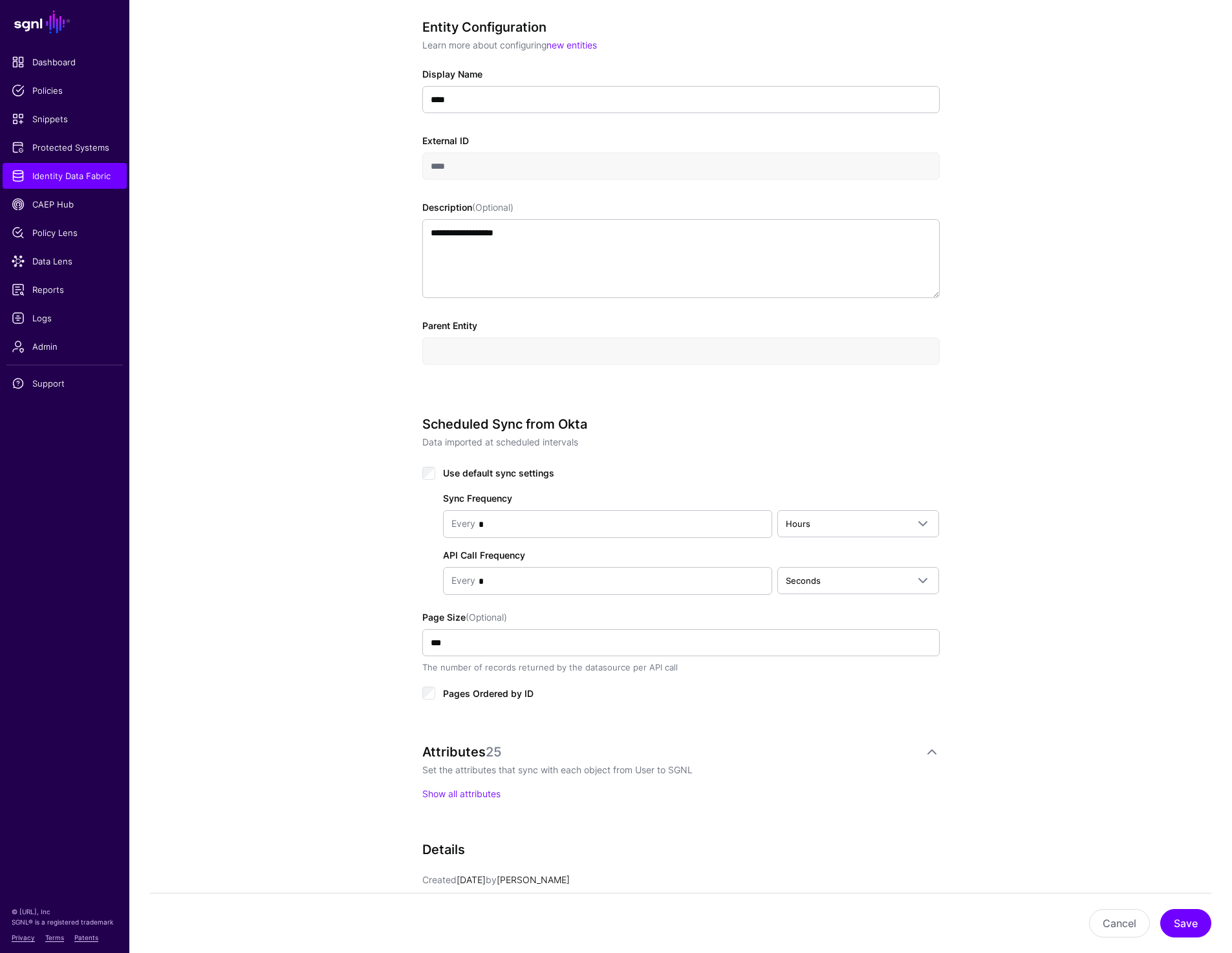
scroll to position [472, 0]
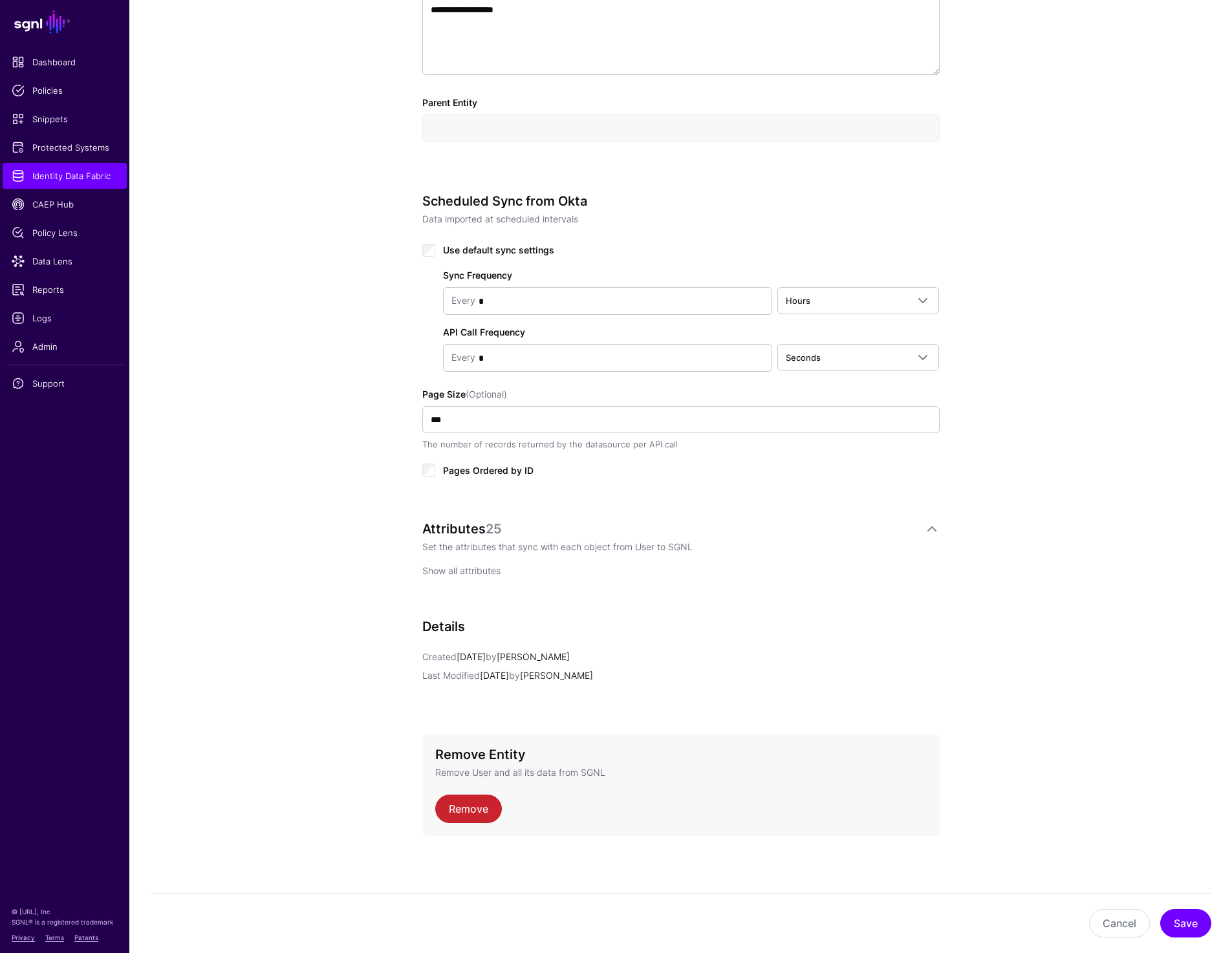
click at [483, 571] on link "Show all attributes" at bounding box center [461, 570] width 78 height 11
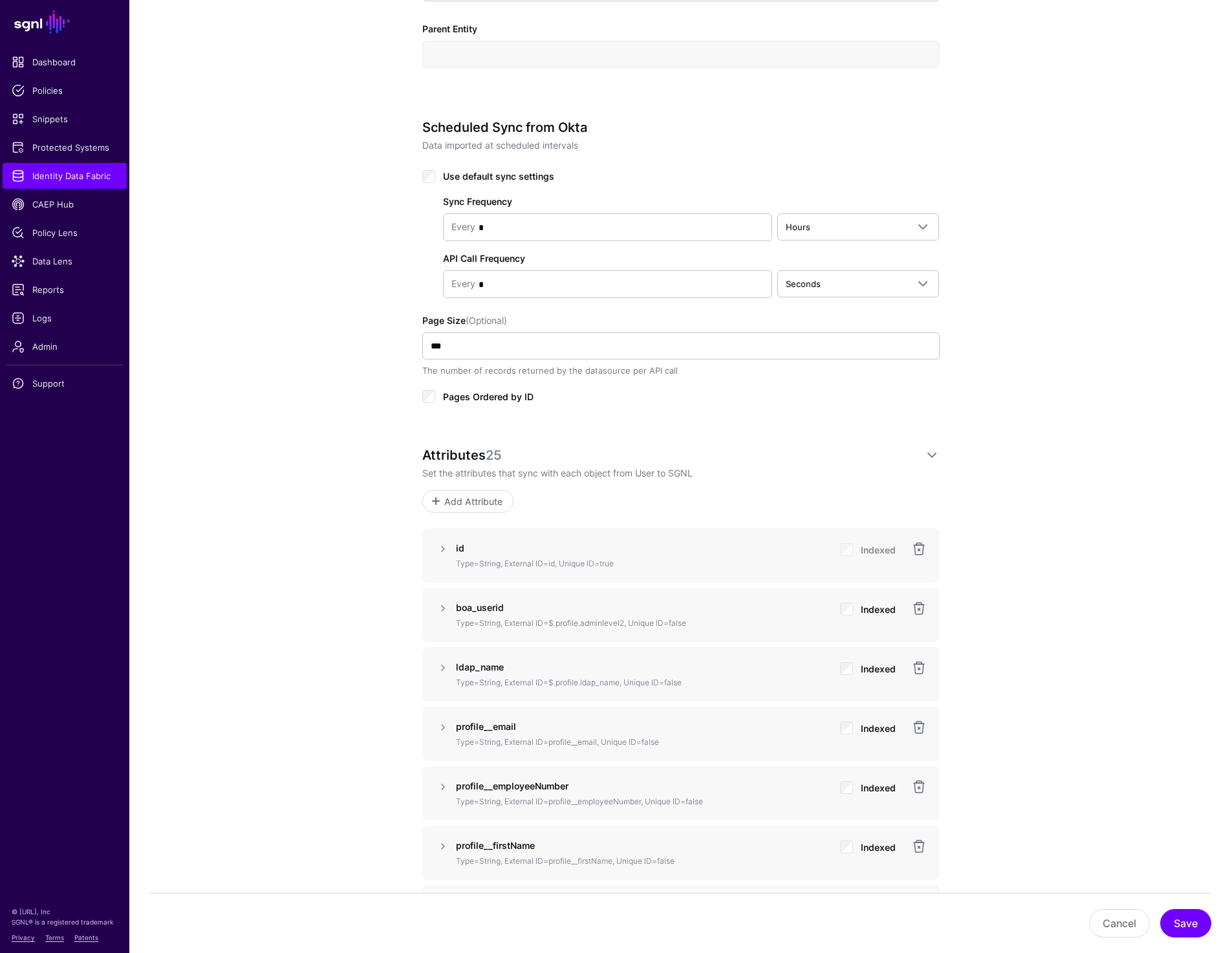
scroll to position [581, 0]
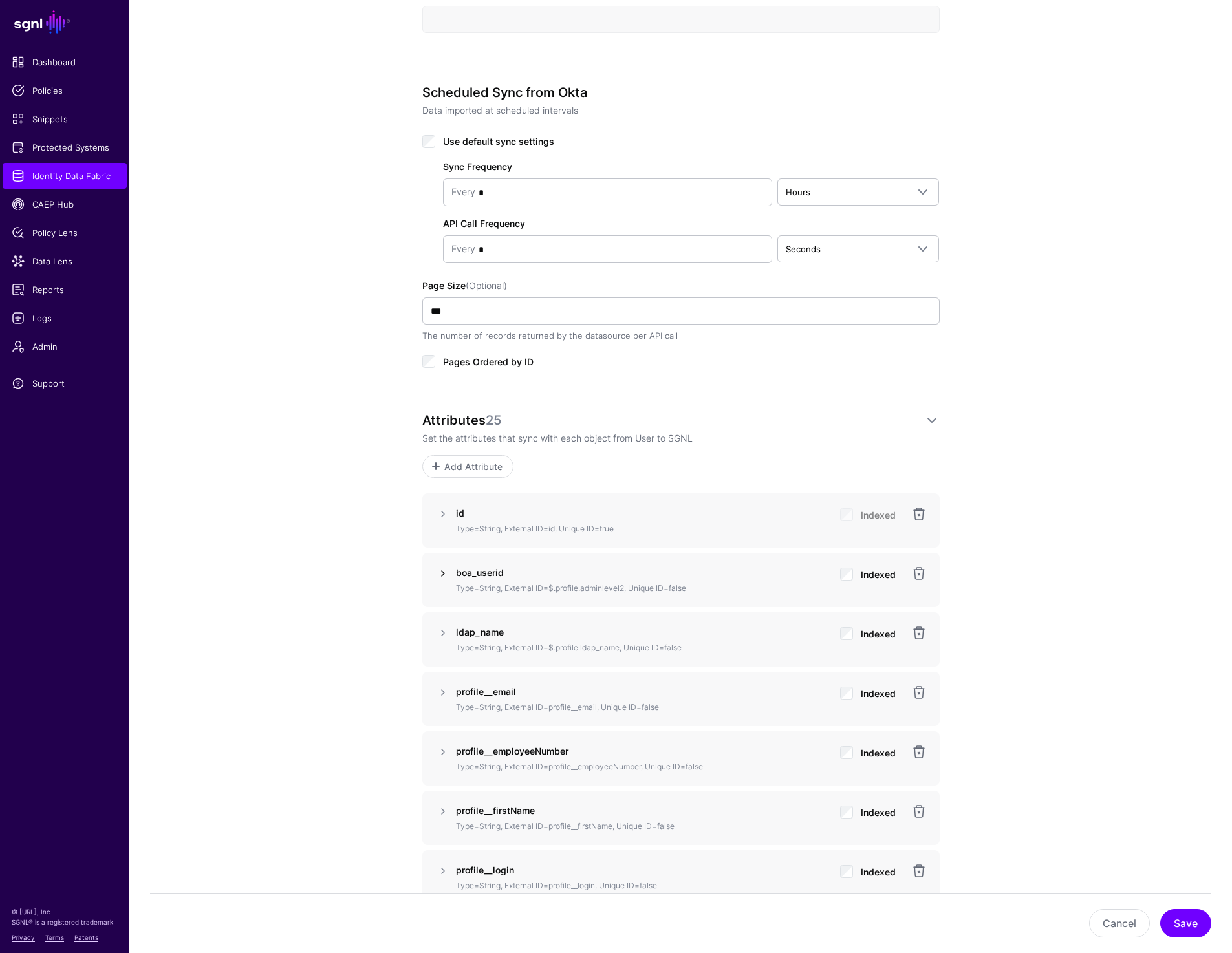
click at [440, 575] on link at bounding box center [443, 574] width 16 height 16
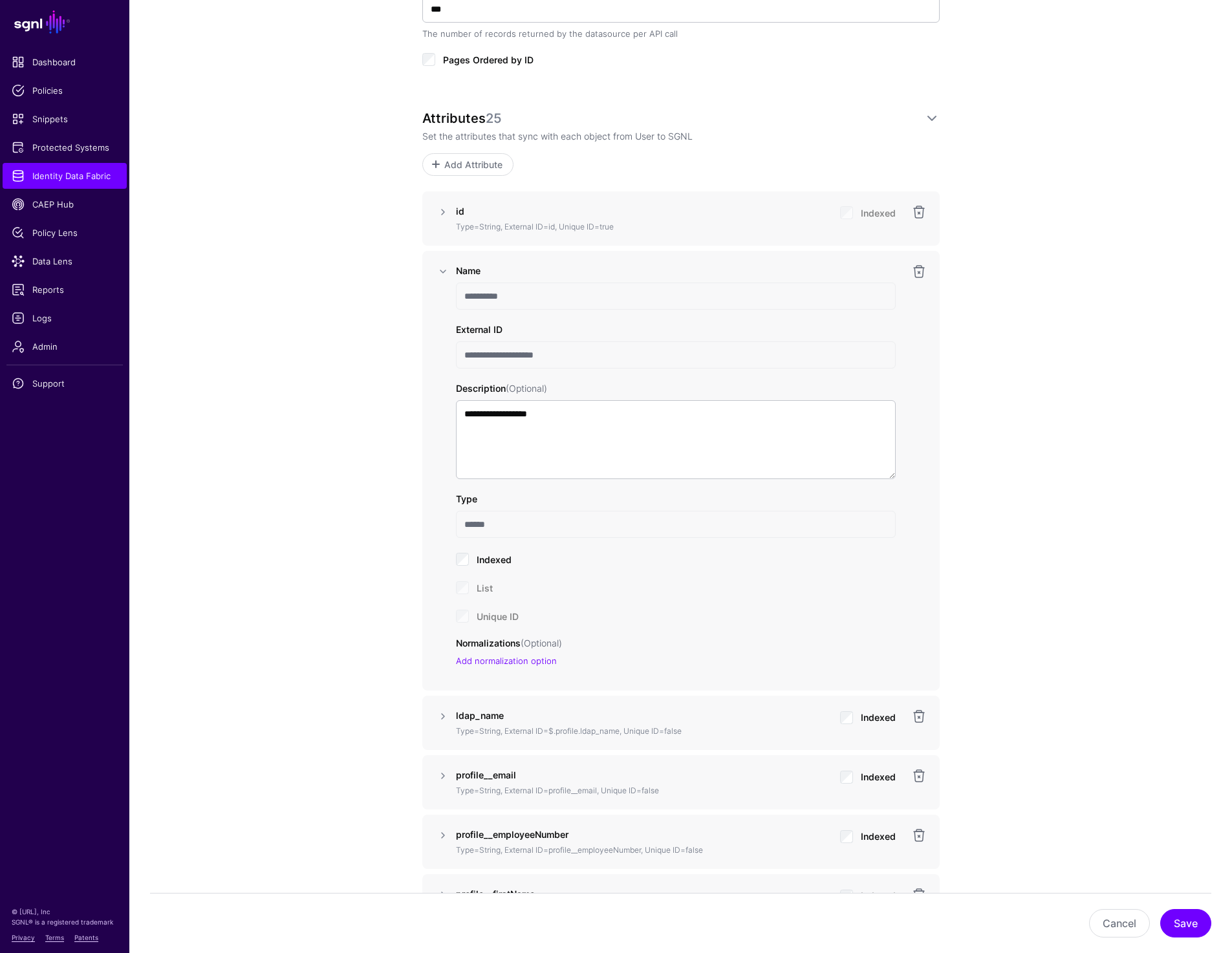
scroll to position [882, 0]
click at [51, 153] on span "Protected Systems" at bounding box center [65, 147] width 106 height 13
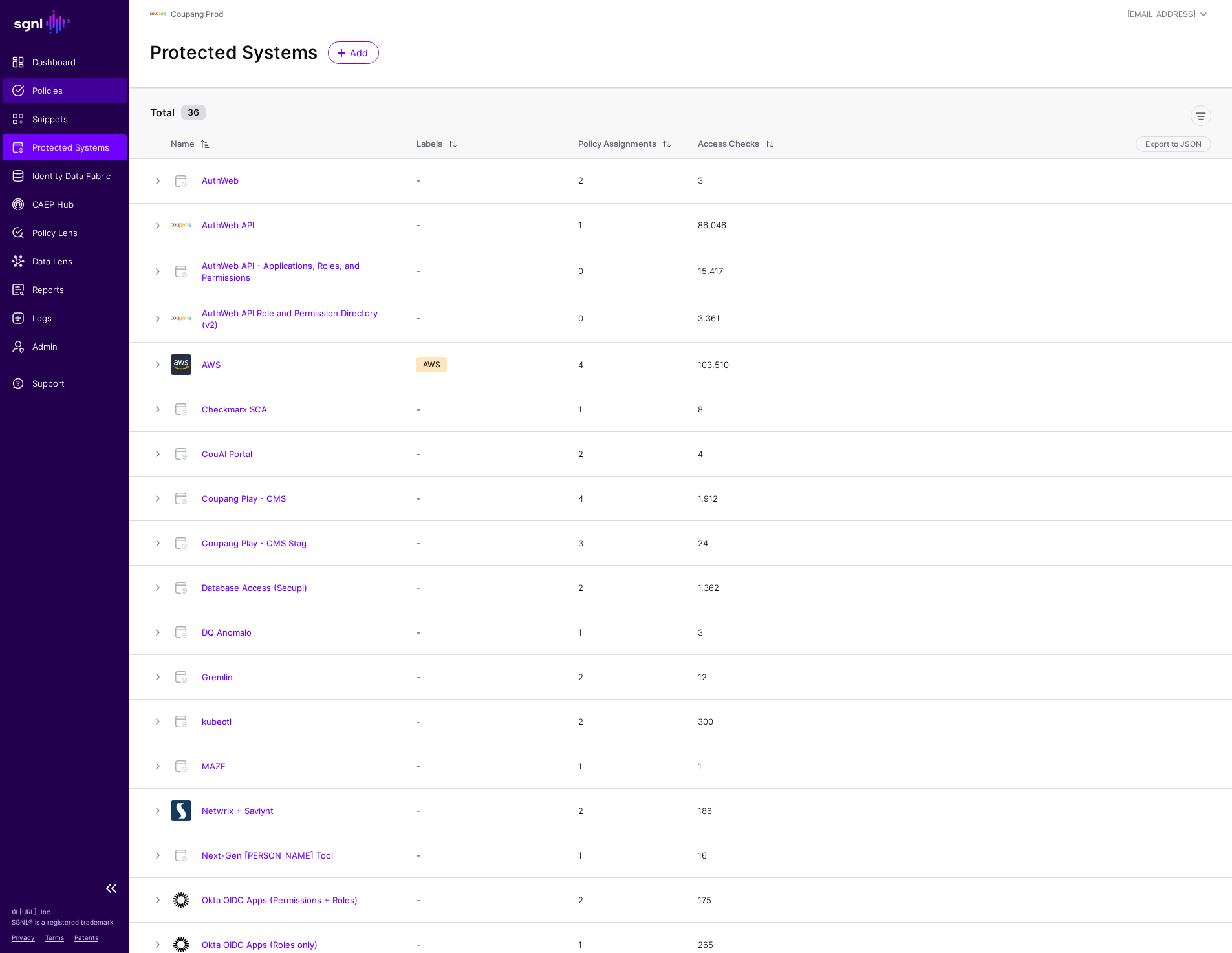
click at [58, 97] on link "Policies" at bounding box center [64, 90] width 124 height 26
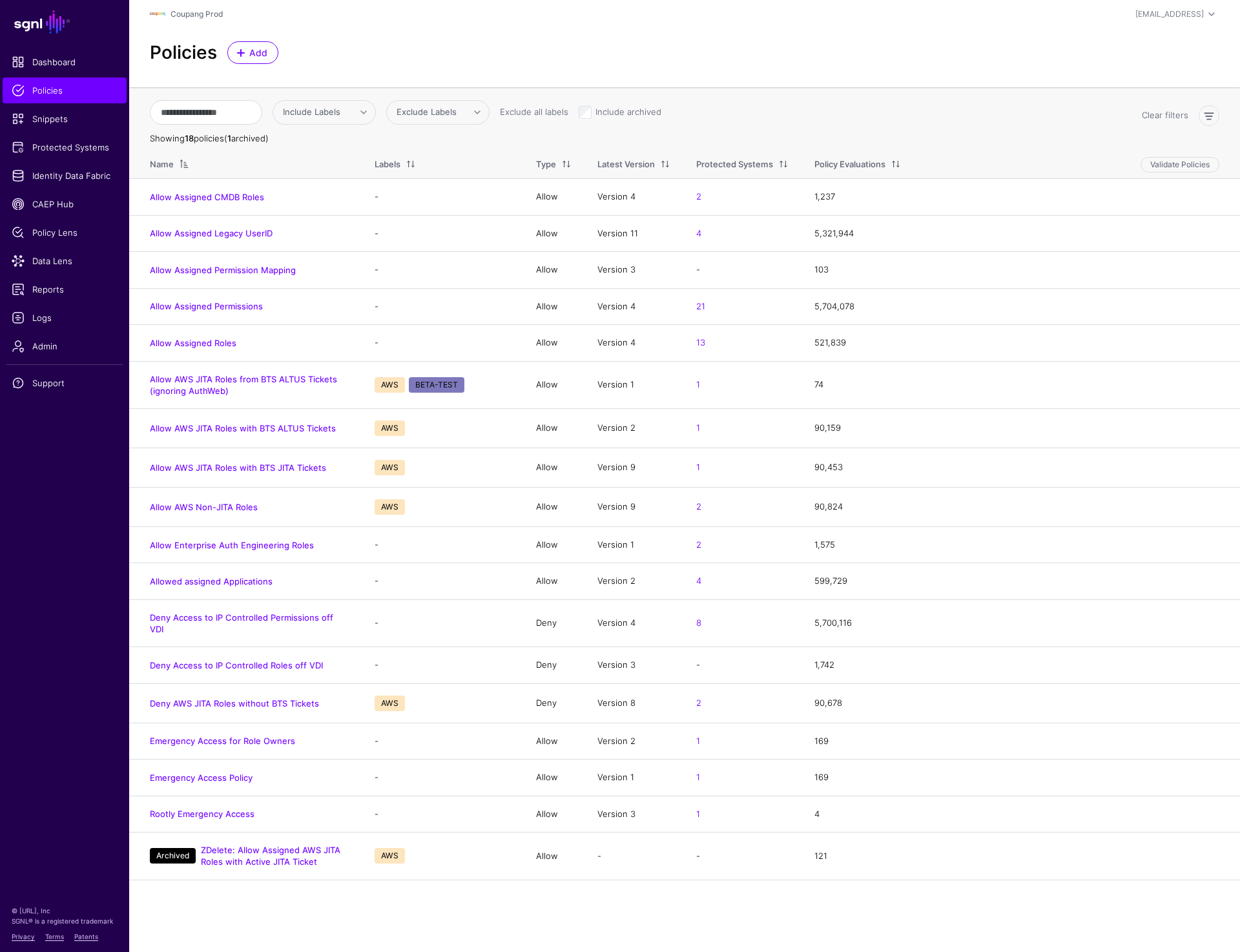
click at [1026, 53] on div "Policies Add" at bounding box center [684, 52] width 1080 height 23
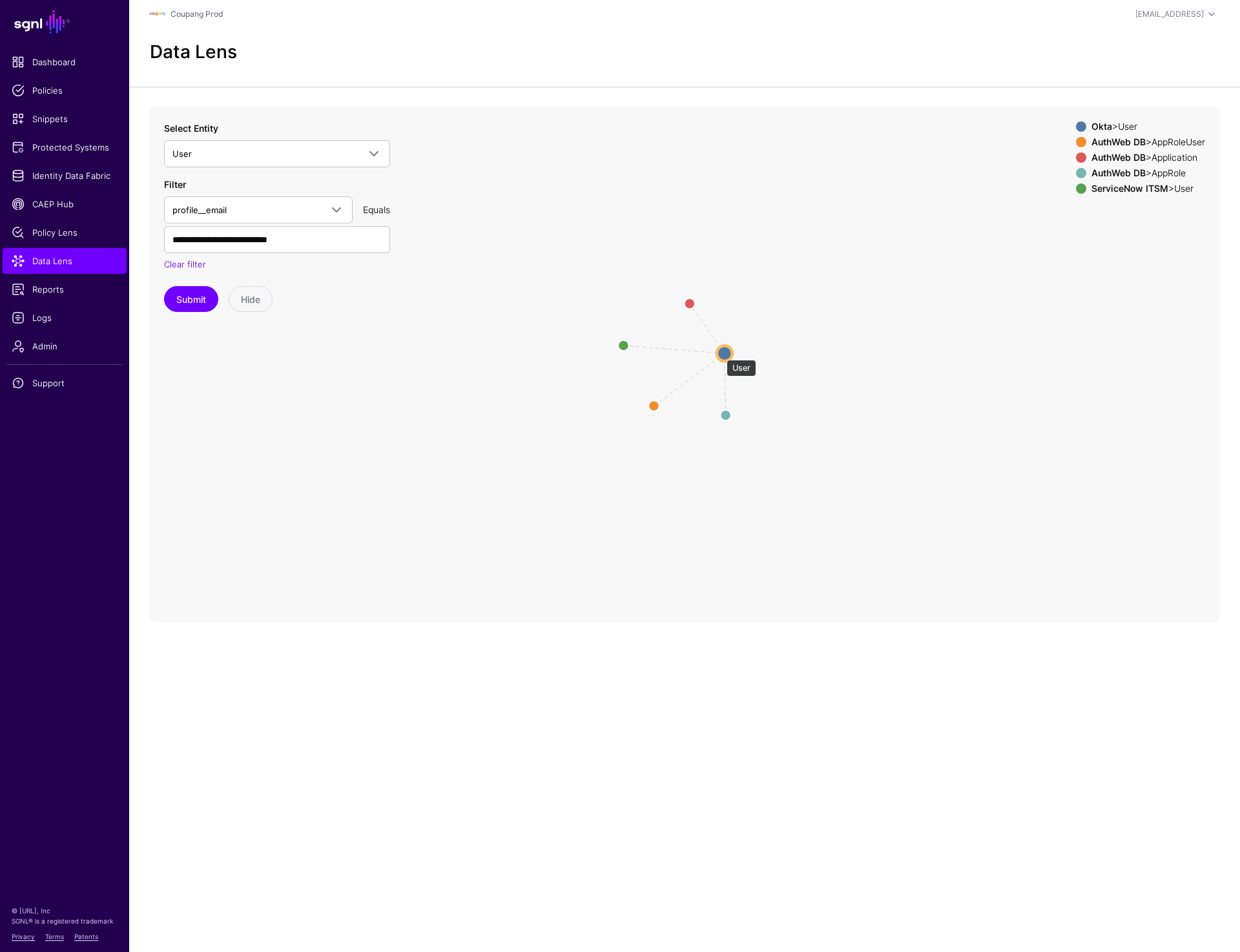
click at [720, 354] on circle at bounding box center [725, 354] width 16 height 16
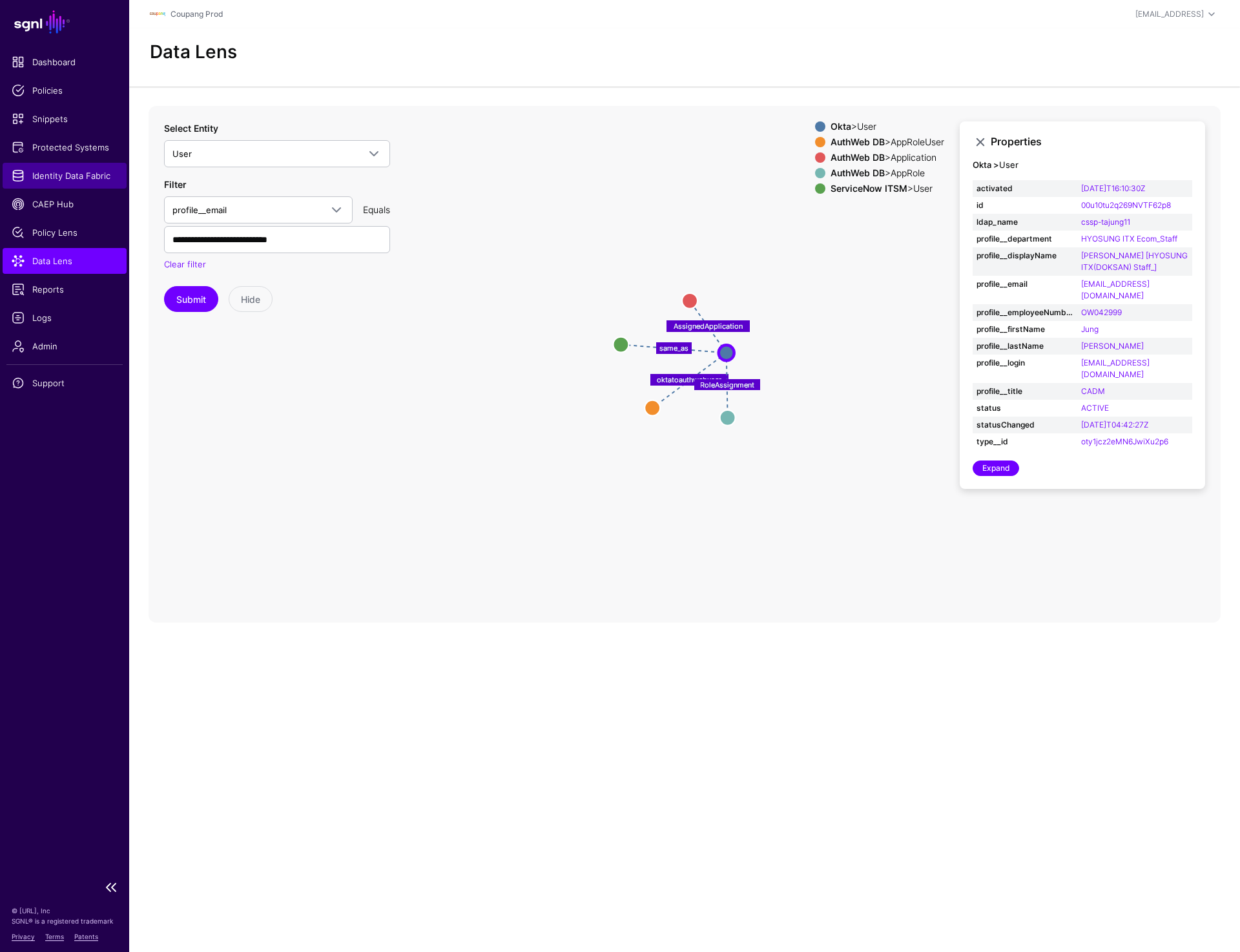
click at [94, 174] on span "Identity Data Fabric" at bounding box center [65, 176] width 106 height 13
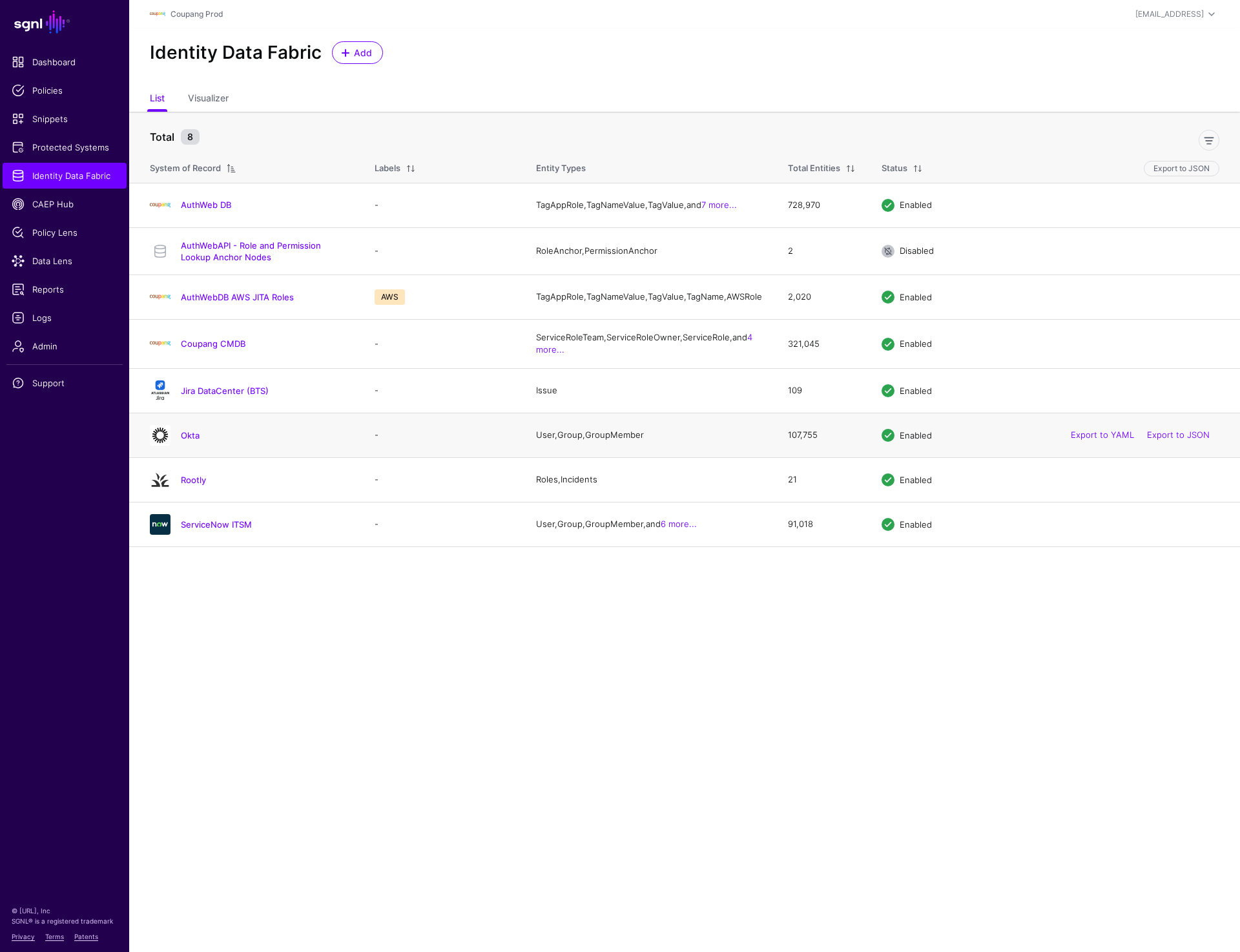
click at [191, 438] on div "Okta" at bounding box center [249, 435] width 209 height 21
click at [189, 441] on link "Okta" at bounding box center [191, 435] width 19 height 10
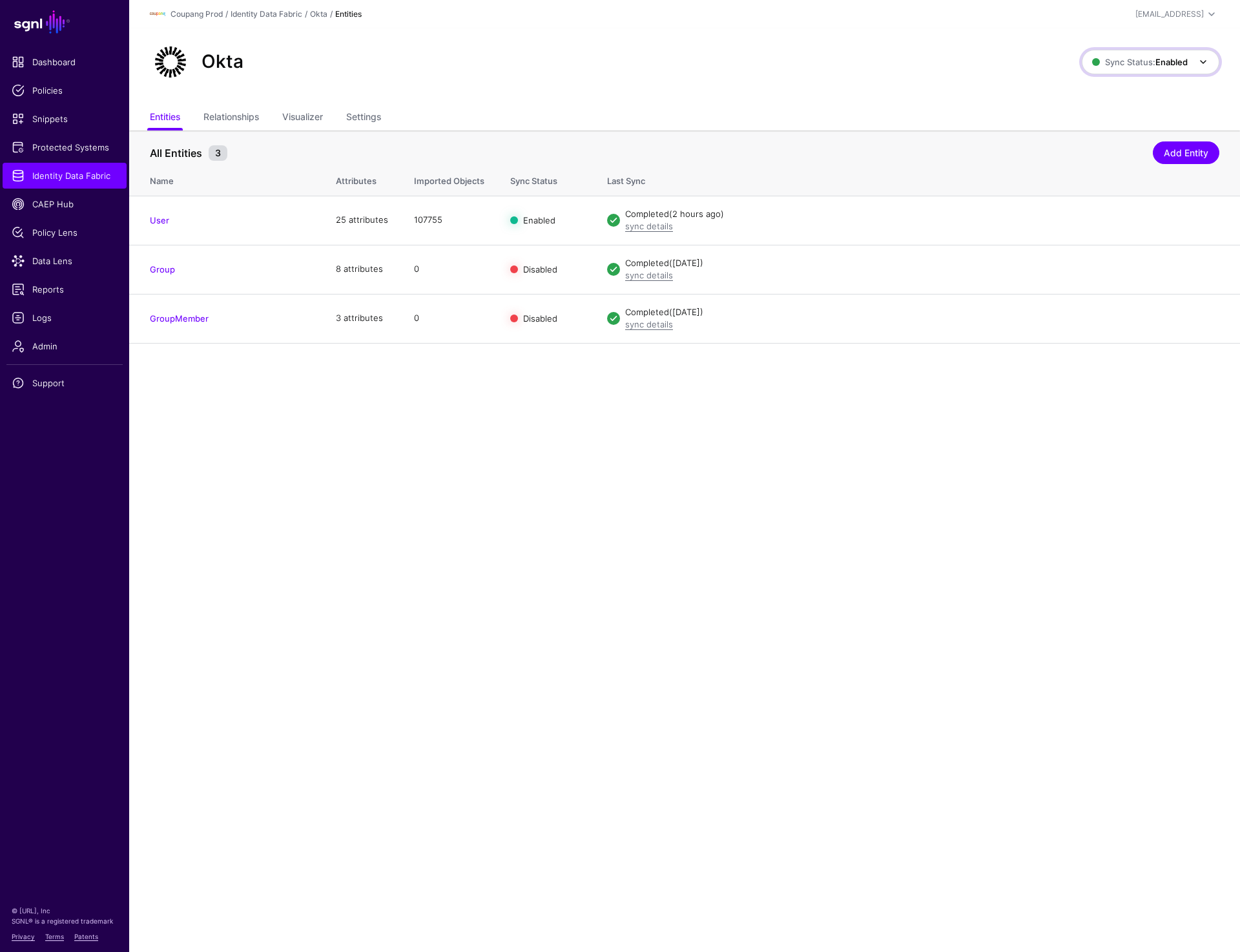
click at [1115, 66] on span "Sync Status: Enabled" at bounding box center [1140, 62] width 96 height 14
click at [1106, 145] on span "Disabled Syncing inactive for all configured entities" at bounding box center [1136, 154] width 145 height 42
click at [1201, 60] on span at bounding box center [1204, 63] width 16 height 16
click at [1109, 111] on span "Syncing active for all configured entities that are enabled" at bounding box center [1141, 112] width 134 height 21
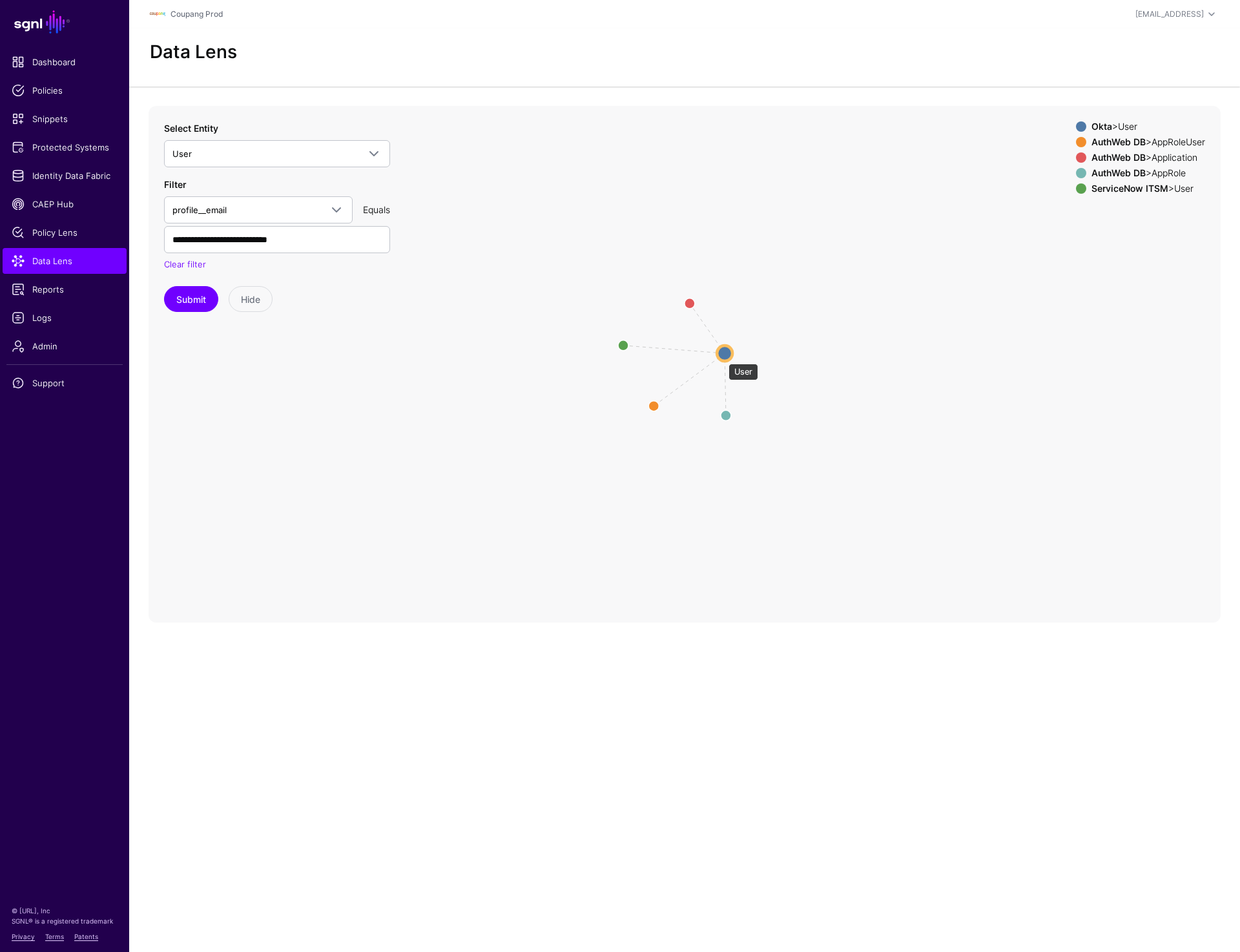
click at [722, 357] on circle at bounding box center [725, 354] width 16 height 16
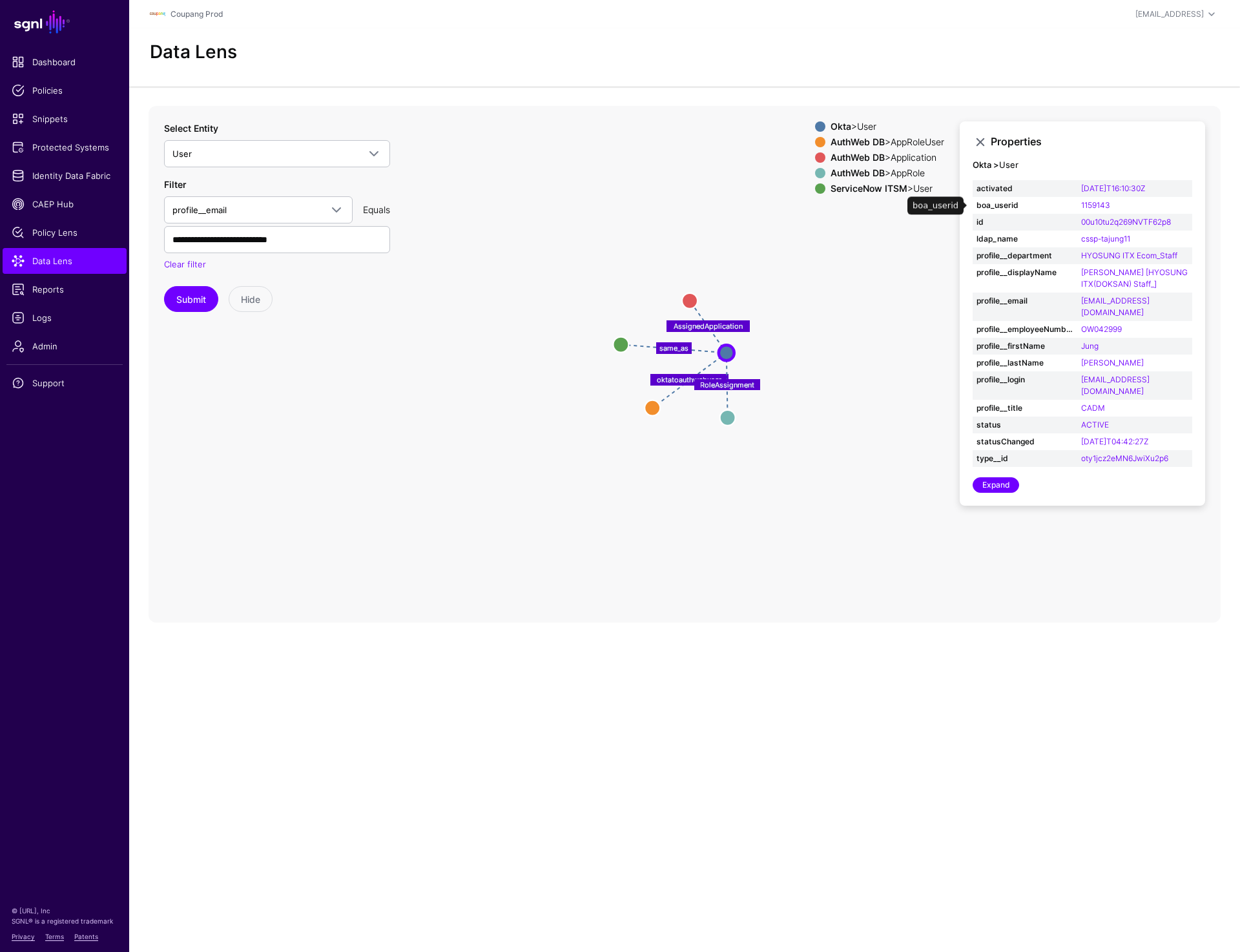
click at [994, 206] on strong "boa_userid" at bounding box center [1025, 205] width 97 height 12
copy strong "boa_userid"
